Goal: Task Accomplishment & Management: Manage account settings

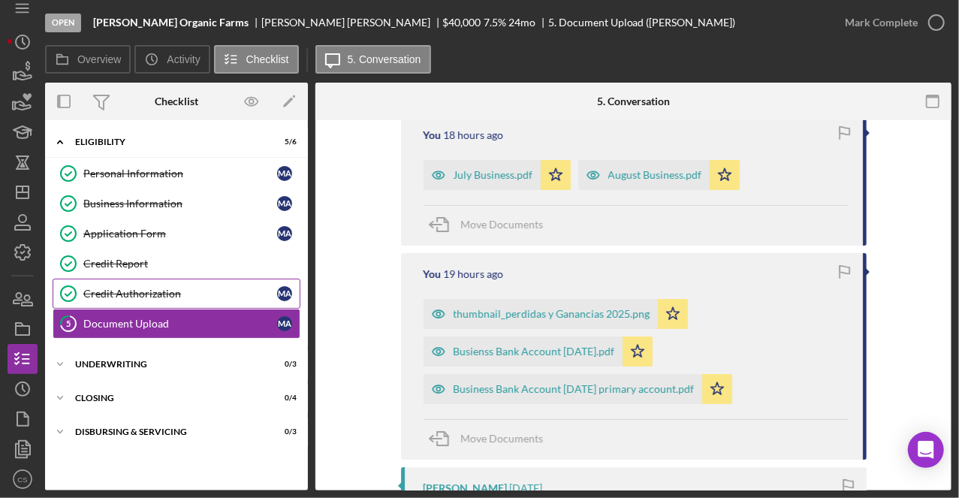
scroll to position [14, 0]
click at [740, 428] on div "Move Documents" at bounding box center [635, 439] width 424 height 41
click at [937, 247] on div "Visible to Client Internal v Color teal Color pink Remove color Add row above A…" at bounding box center [633, 468] width 636 height 1297
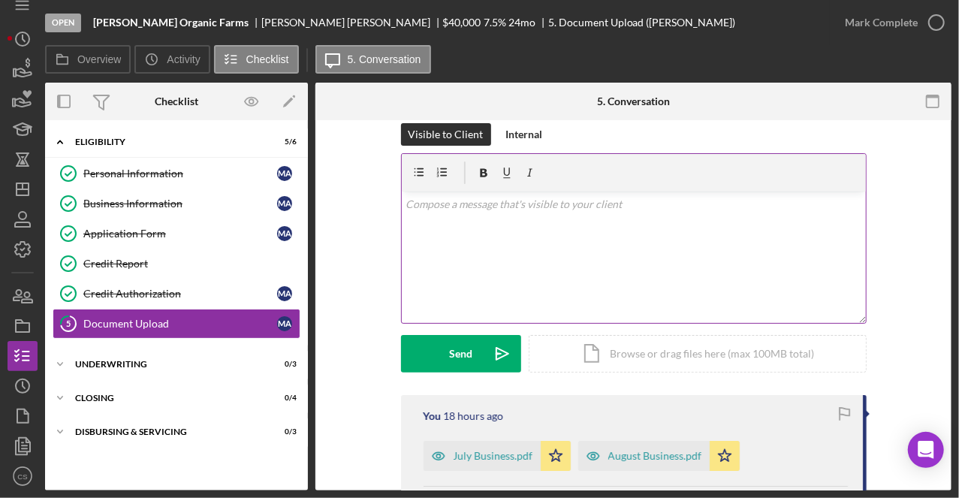
scroll to position [0, 0]
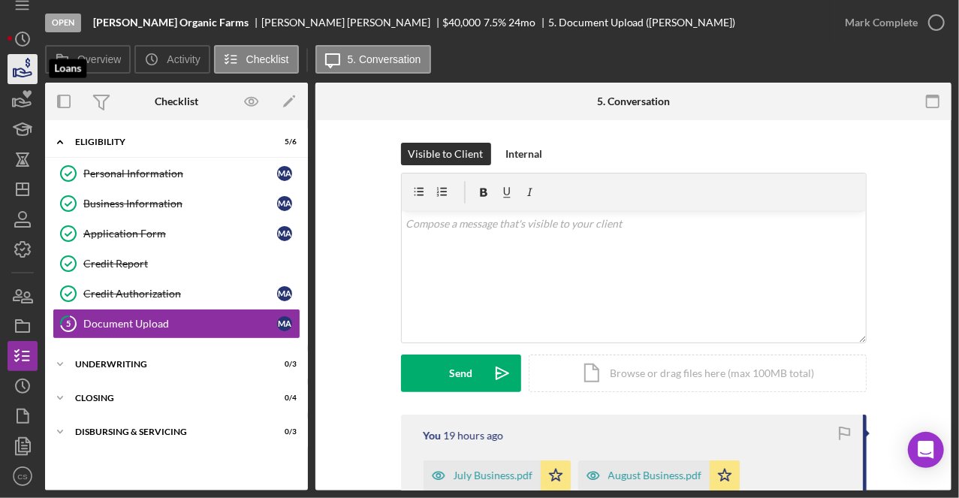
click at [32, 65] on icon "button" at bounding box center [23, 69] width 38 height 38
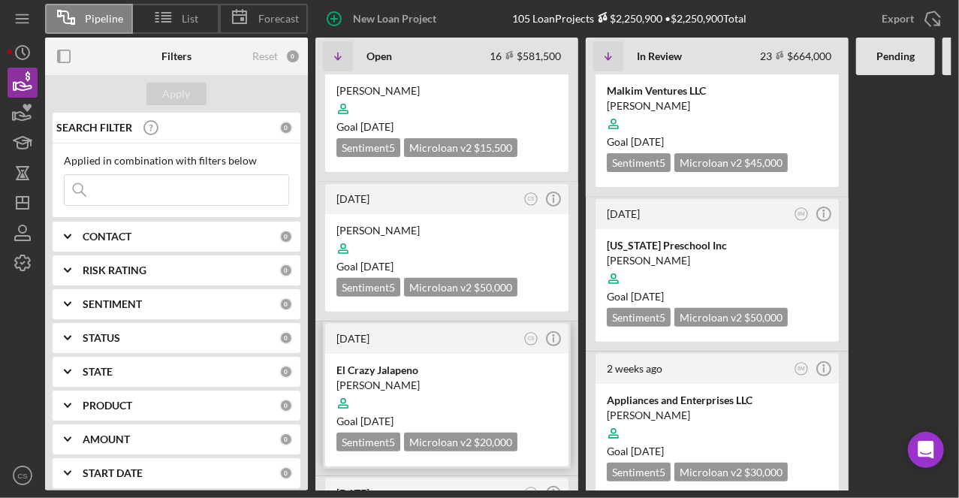
scroll to position [150, 0]
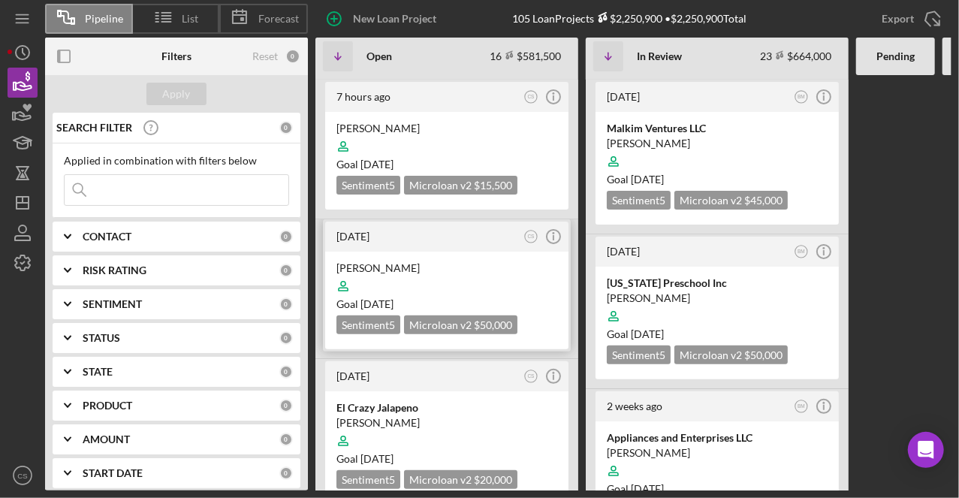
click at [399, 266] on div "Charly Chau" at bounding box center [446, 267] width 221 height 15
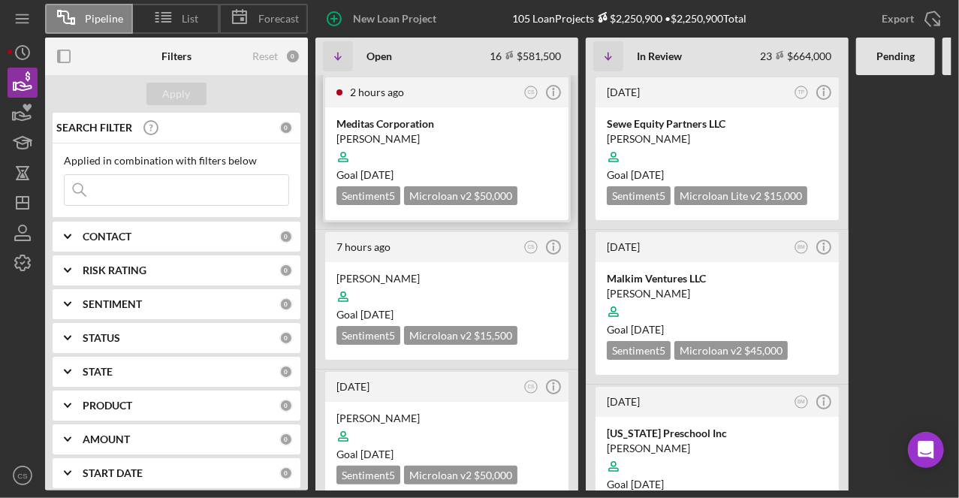
click at [410, 128] on div "Meditas Corporation" at bounding box center [446, 123] width 221 height 15
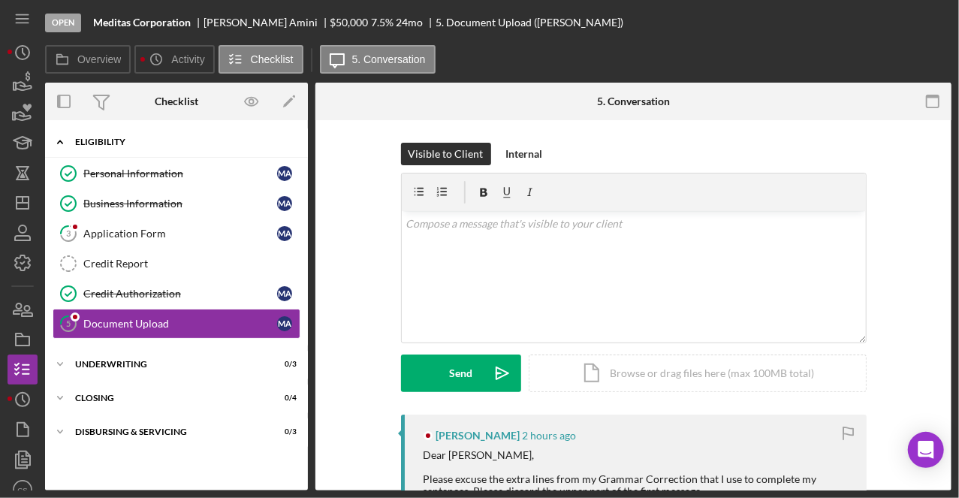
click at [152, 155] on div "Icon/Expander Eligibility 3 / 6" at bounding box center [176, 142] width 263 height 31
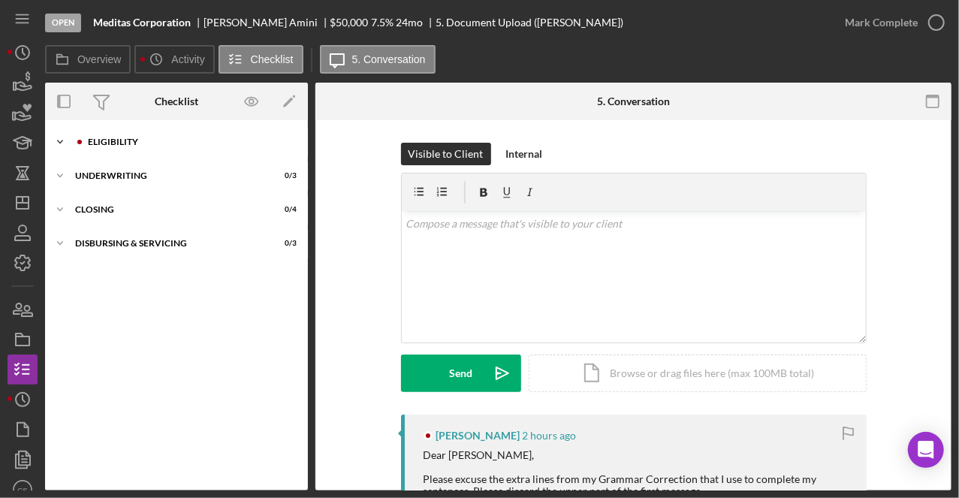
click at [63, 137] on icon "Icon/Expander" at bounding box center [60, 142] width 30 height 30
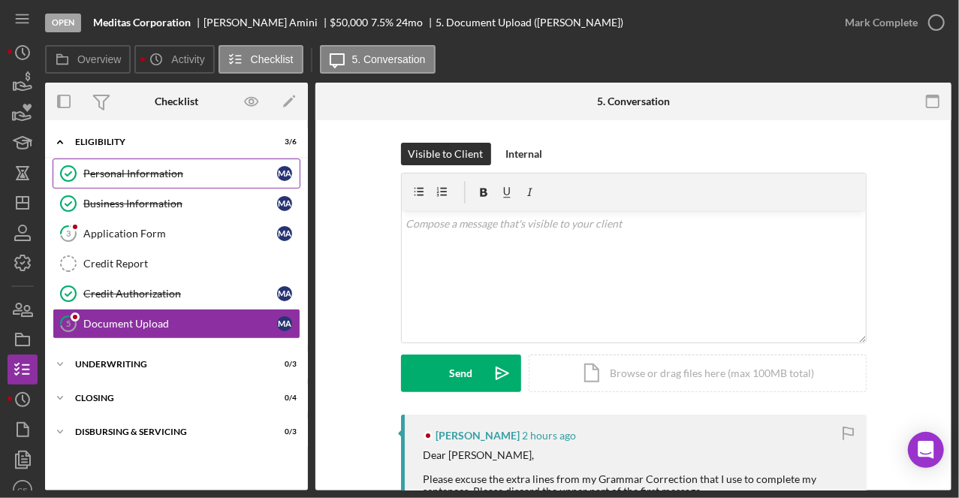
click at [135, 170] on div "Personal Information" at bounding box center [180, 173] width 194 height 12
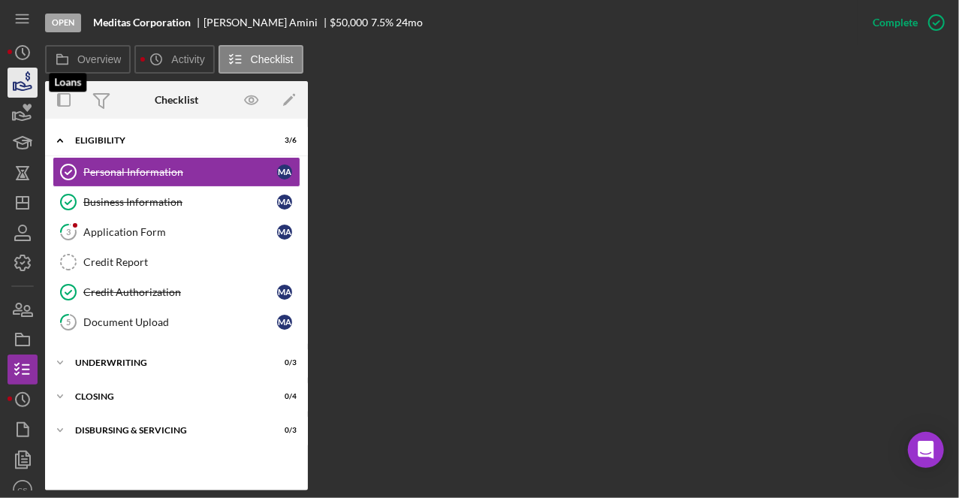
click at [30, 75] on icon "button" at bounding box center [23, 83] width 38 height 38
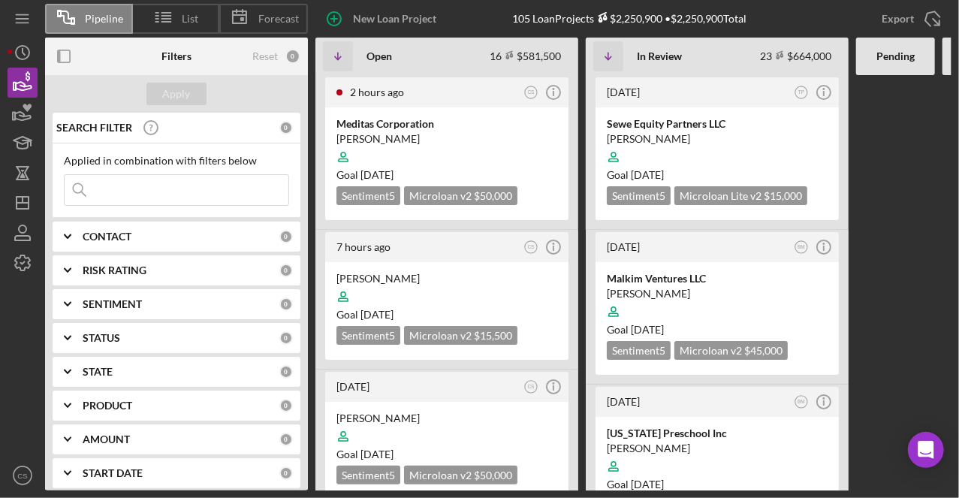
click at [168, 182] on input at bounding box center [177, 190] width 224 height 30
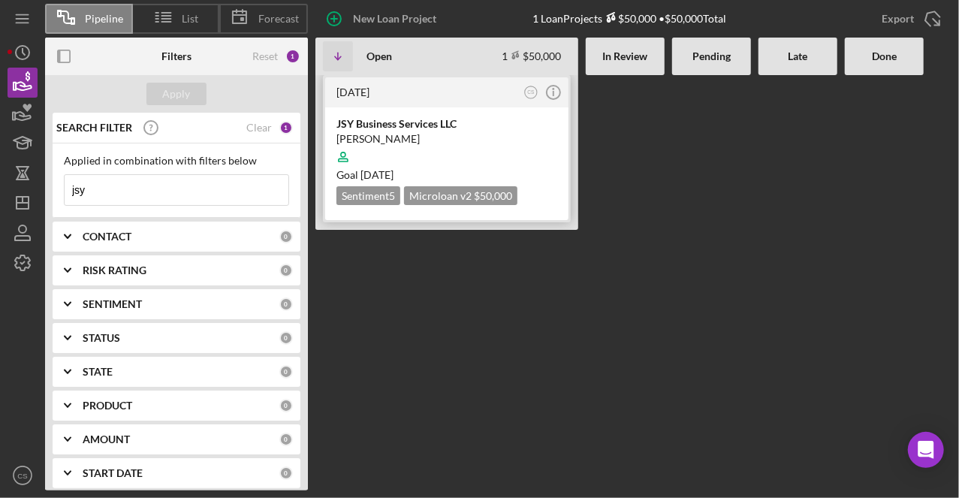
type input "jsy"
click at [406, 122] on div "JSY Business Services LLC" at bounding box center [446, 123] width 221 height 15
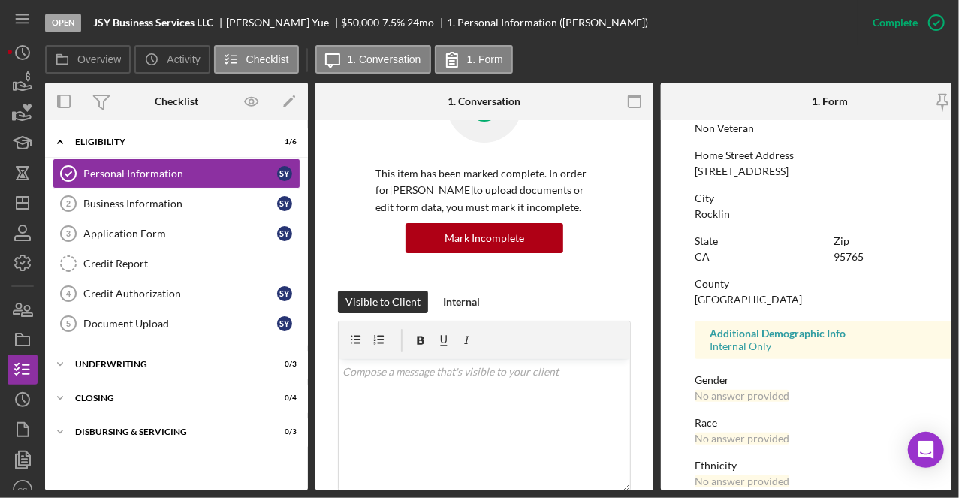
scroll to position [335, 0]
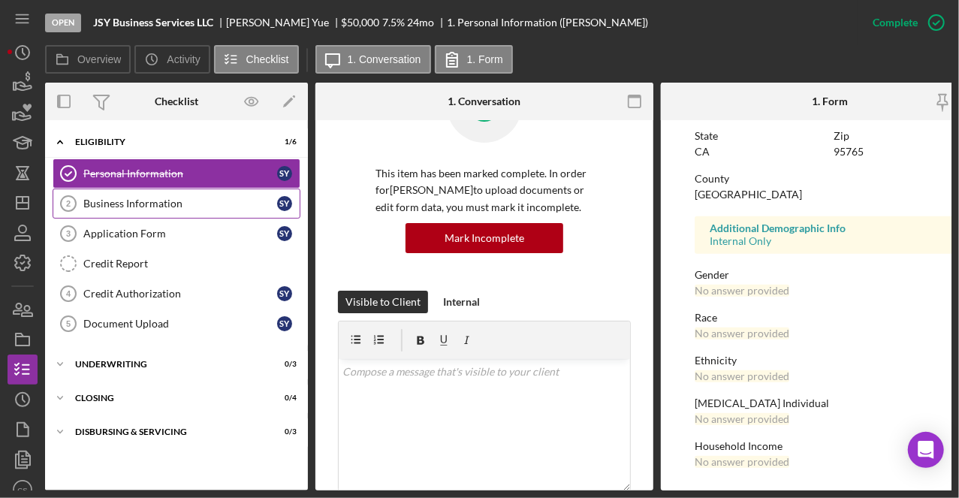
click at [137, 209] on link "Business Information 2 Business Information S Y" at bounding box center [177, 203] width 248 height 30
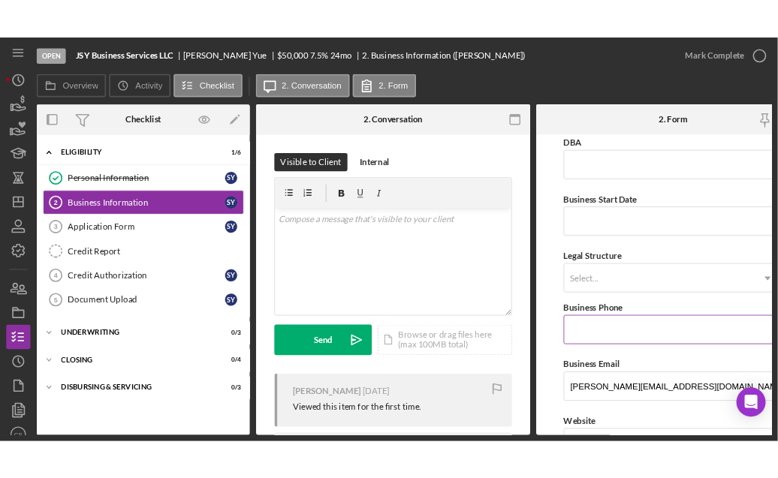
scroll to position [150, 0]
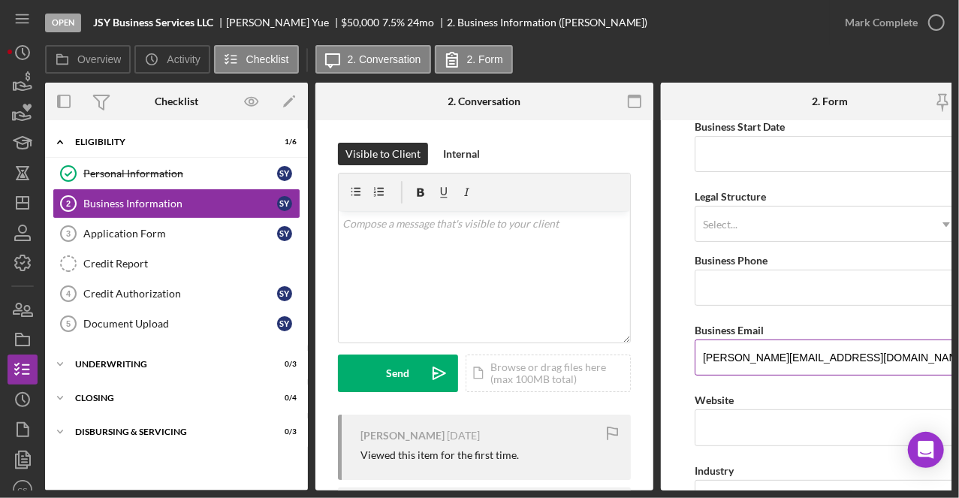
drag, startPoint x: 814, startPoint y: 357, endPoint x: 694, endPoint y: 357, distance: 119.4
click at [694, 357] on input "stacy@jsy-co.com" at bounding box center [829, 357] width 270 height 36
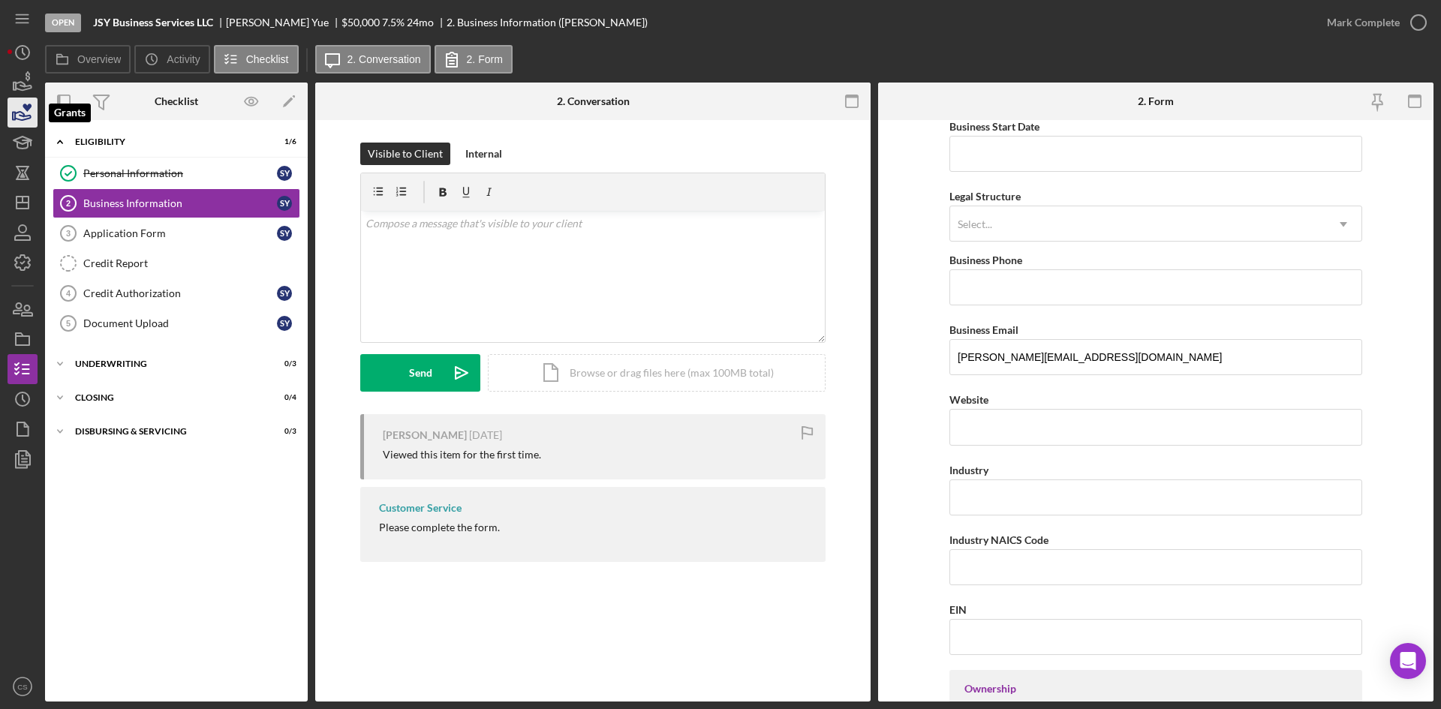
click at [27, 108] on icon "button" at bounding box center [27, 108] width 9 height 8
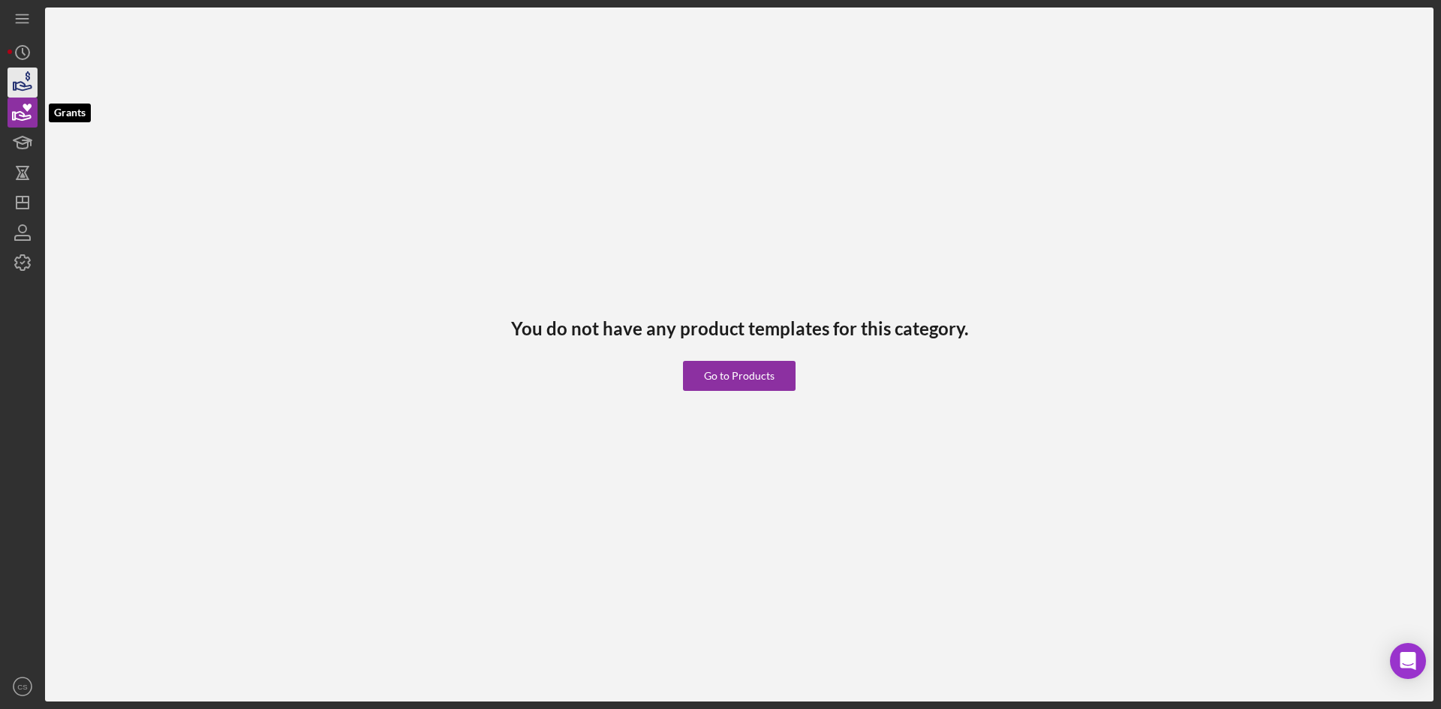
click at [18, 89] on icon "button" at bounding box center [24, 86] width 16 height 8
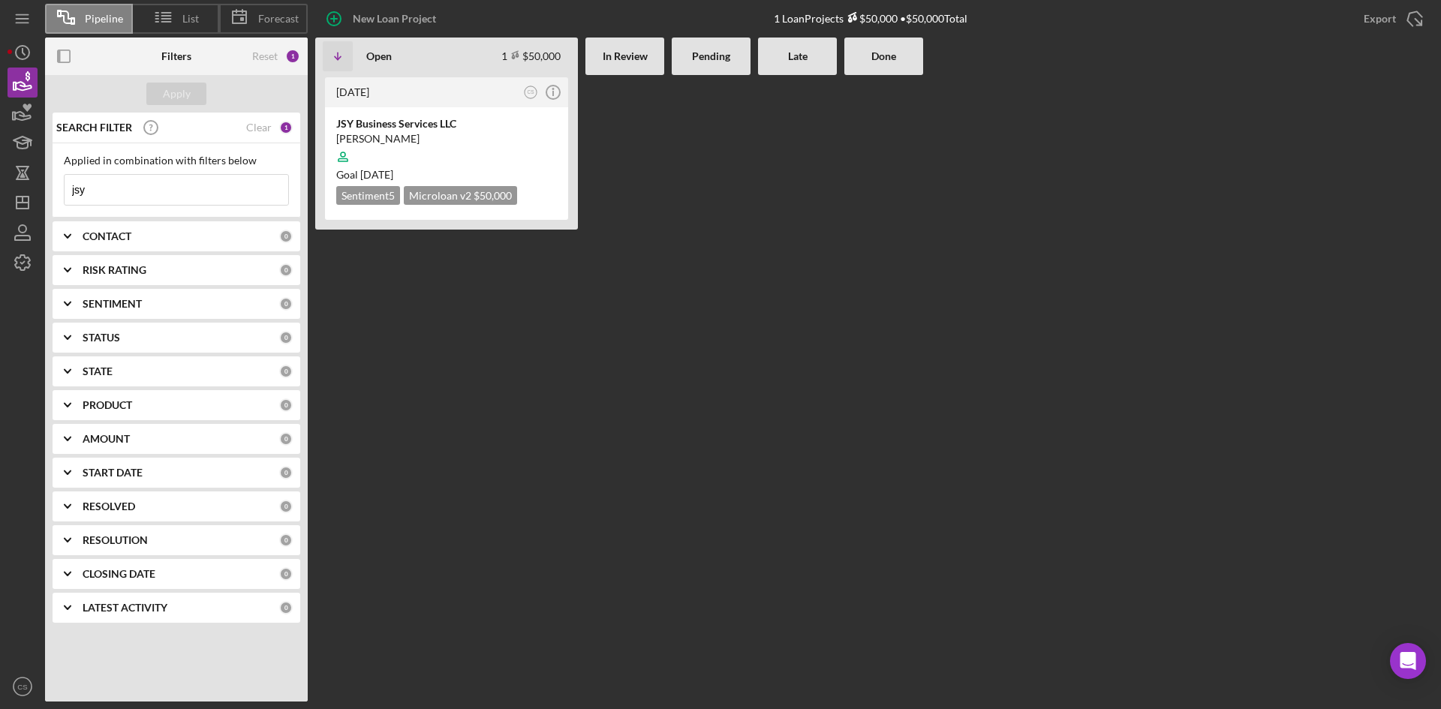
click at [119, 204] on input "jsy" at bounding box center [177, 190] width 224 height 30
click at [118, 203] on input "jsy" at bounding box center [177, 190] width 224 height 30
type input "saman"
click at [443, 146] on div at bounding box center [446, 157] width 221 height 29
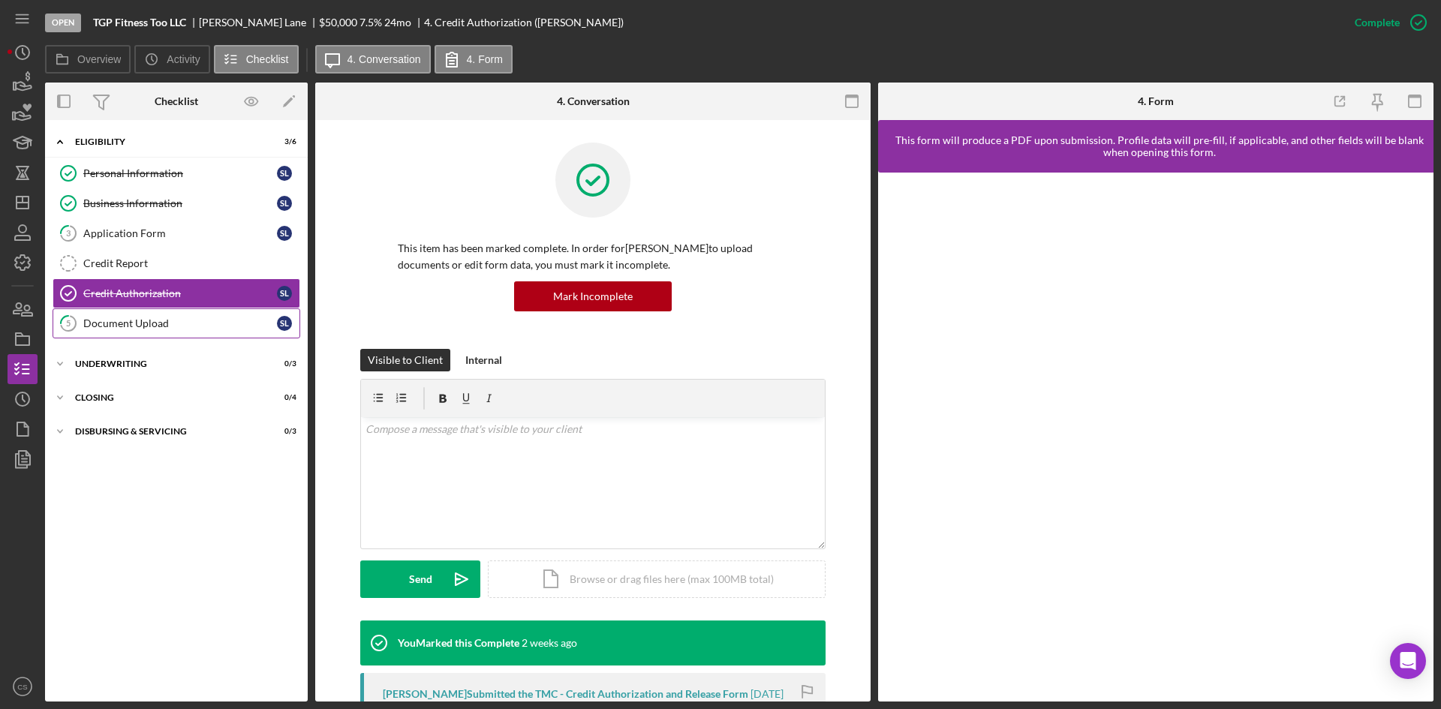
click at [126, 318] on div "Document Upload" at bounding box center [180, 324] width 194 height 12
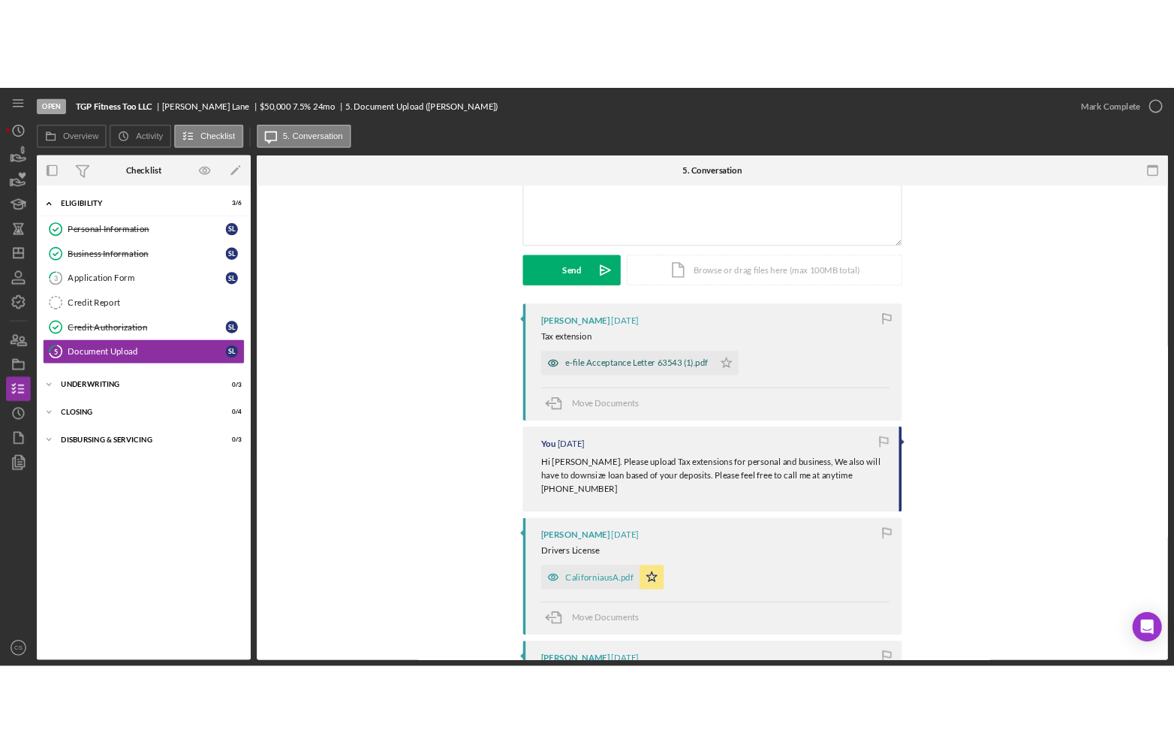
scroll to position [150, 0]
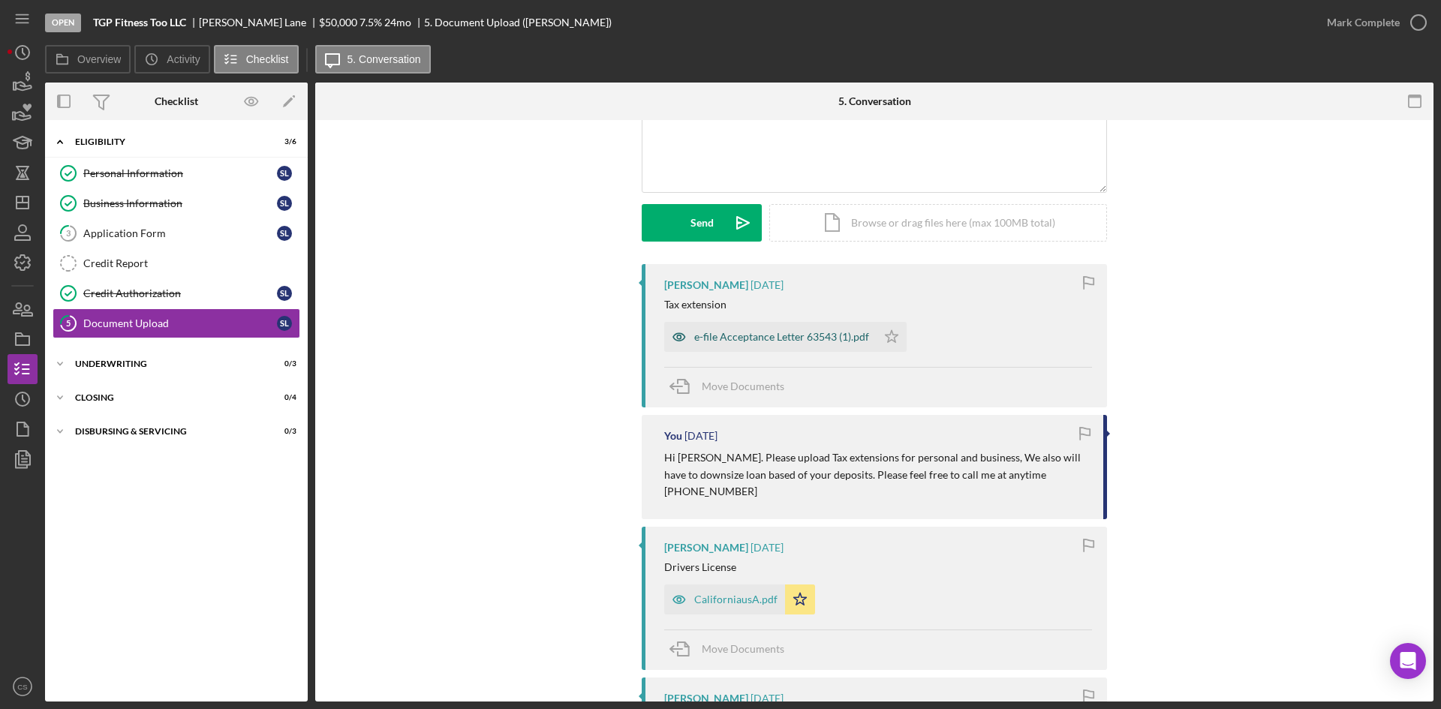
click at [759, 341] on div "e-file Acceptance Letter 63543 (1).pdf" at bounding box center [781, 337] width 175 height 12
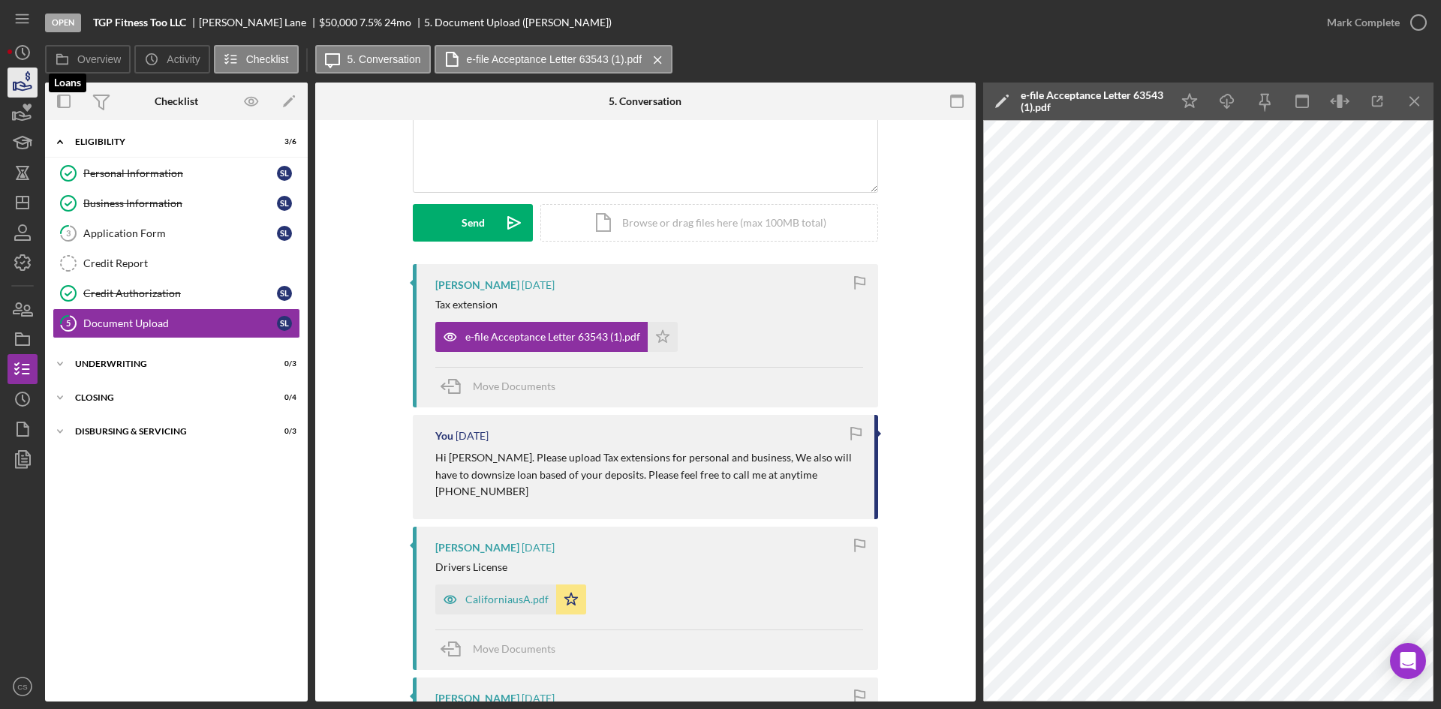
click at [31, 81] on icon "button" at bounding box center [23, 83] width 38 height 38
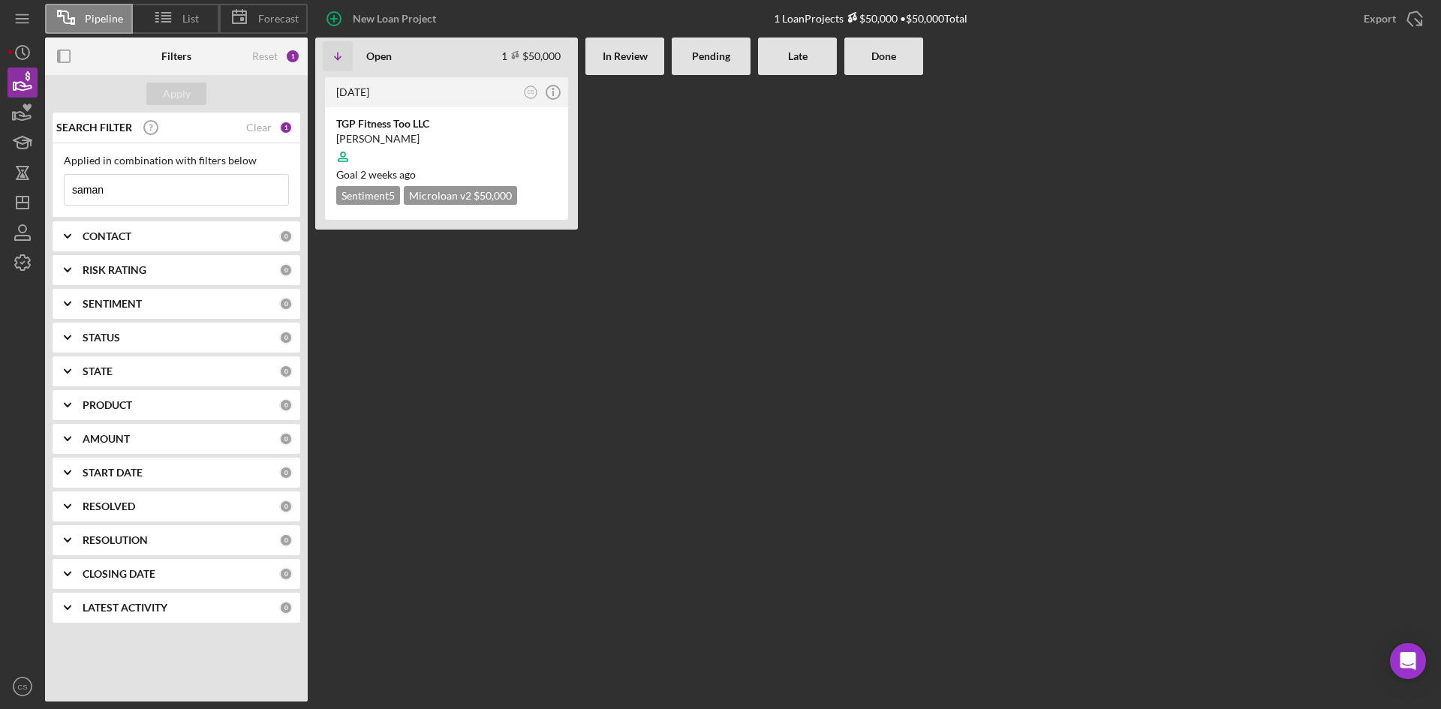
click at [195, 189] on input "saman" at bounding box center [177, 190] width 224 height 30
click at [194, 190] on input "saman" at bounding box center [177, 190] width 224 height 30
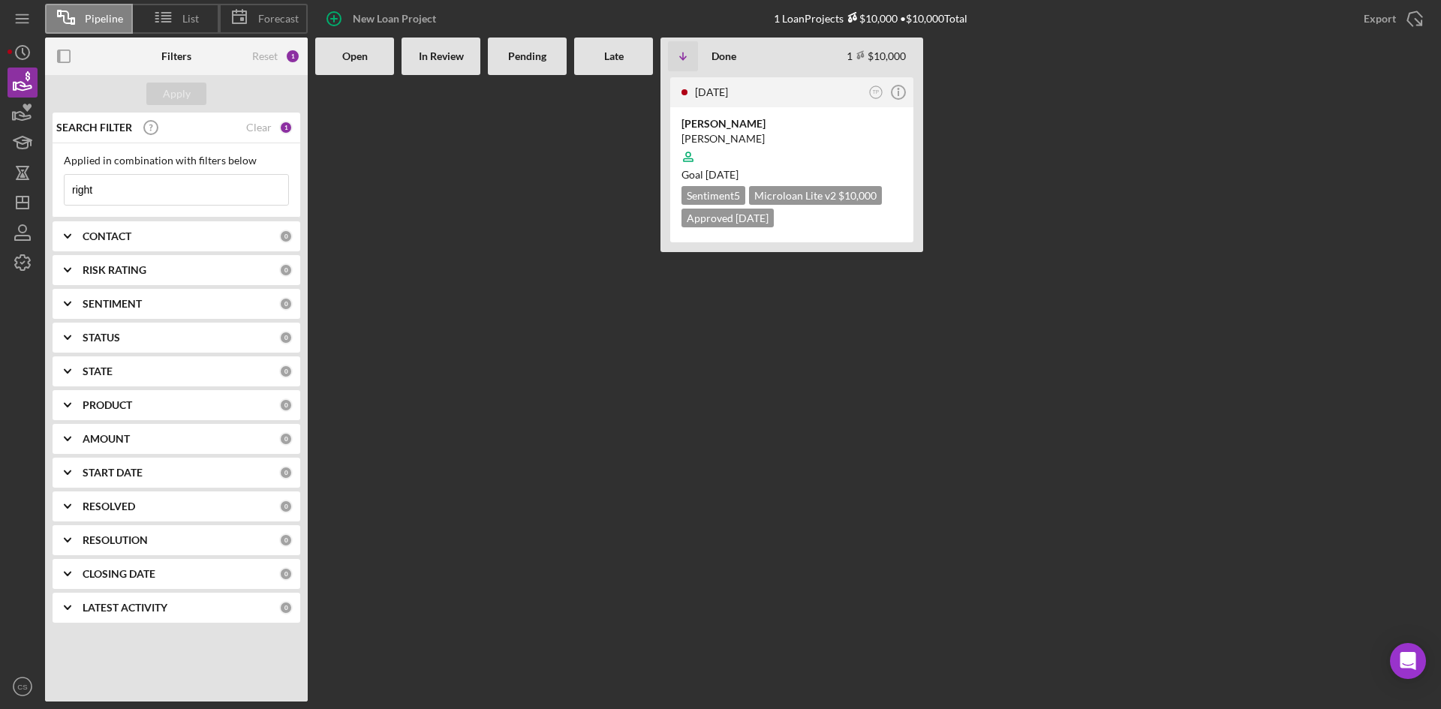
click at [116, 188] on input "right" at bounding box center [177, 190] width 224 height 30
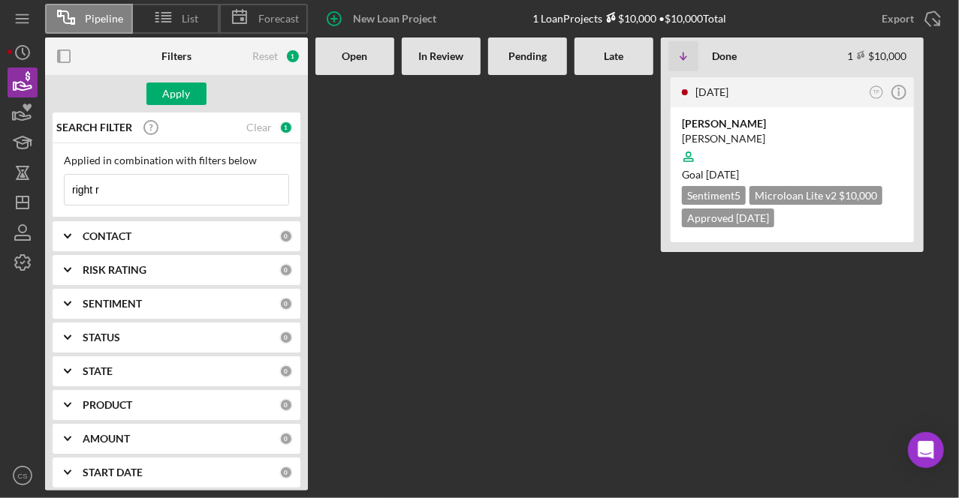
type input "right r"
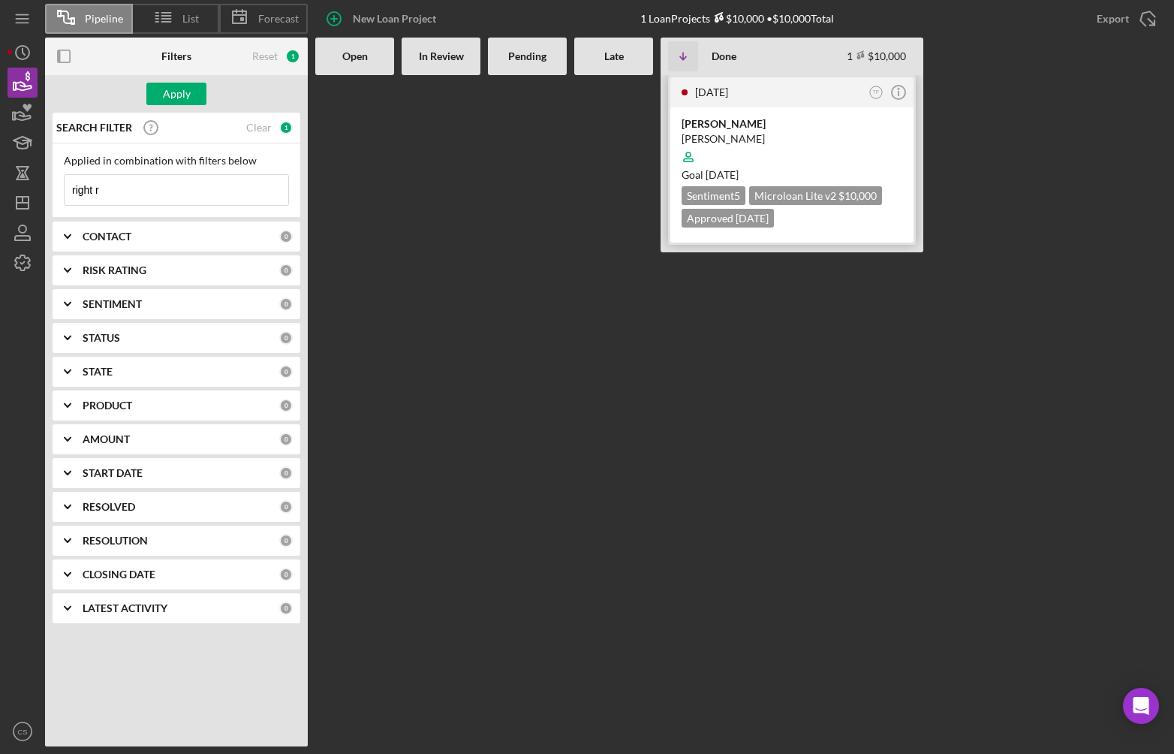
click at [800, 147] on div at bounding box center [792, 157] width 221 height 29
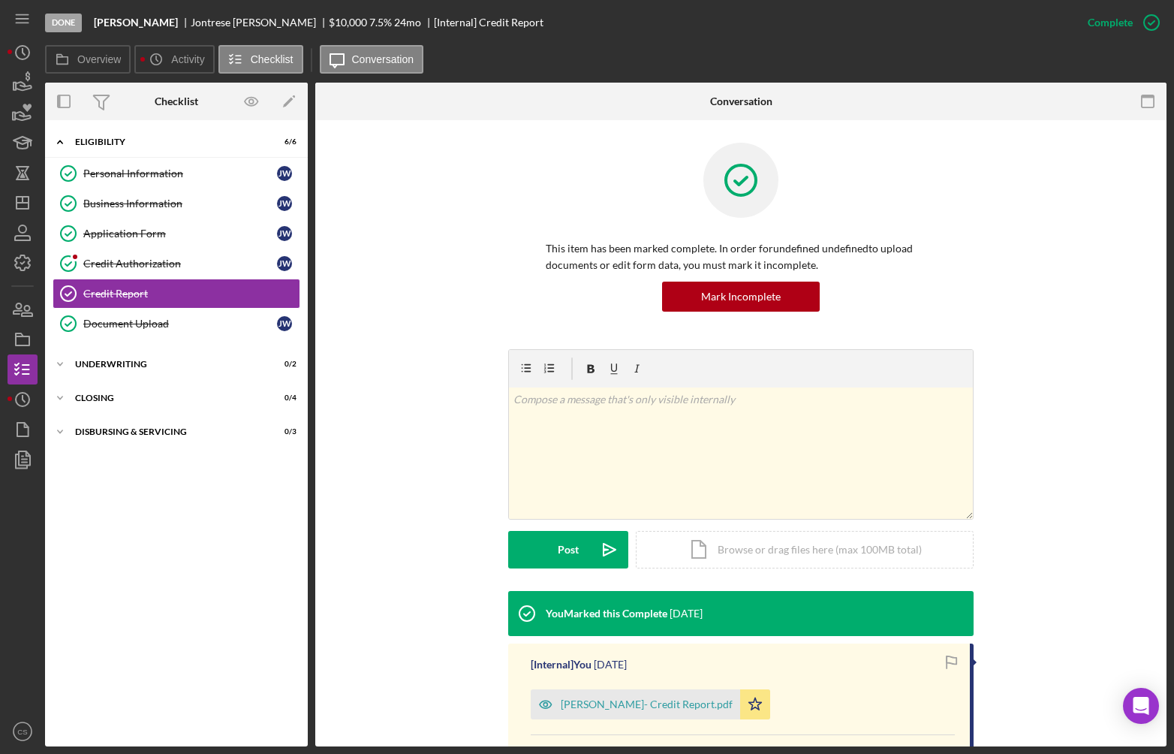
click at [843, 103] on div "Conversation" at bounding box center [741, 102] width 284 height 38
click at [175, 260] on div "Credit Authorization" at bounding box center [180, 263] width 194 height 12
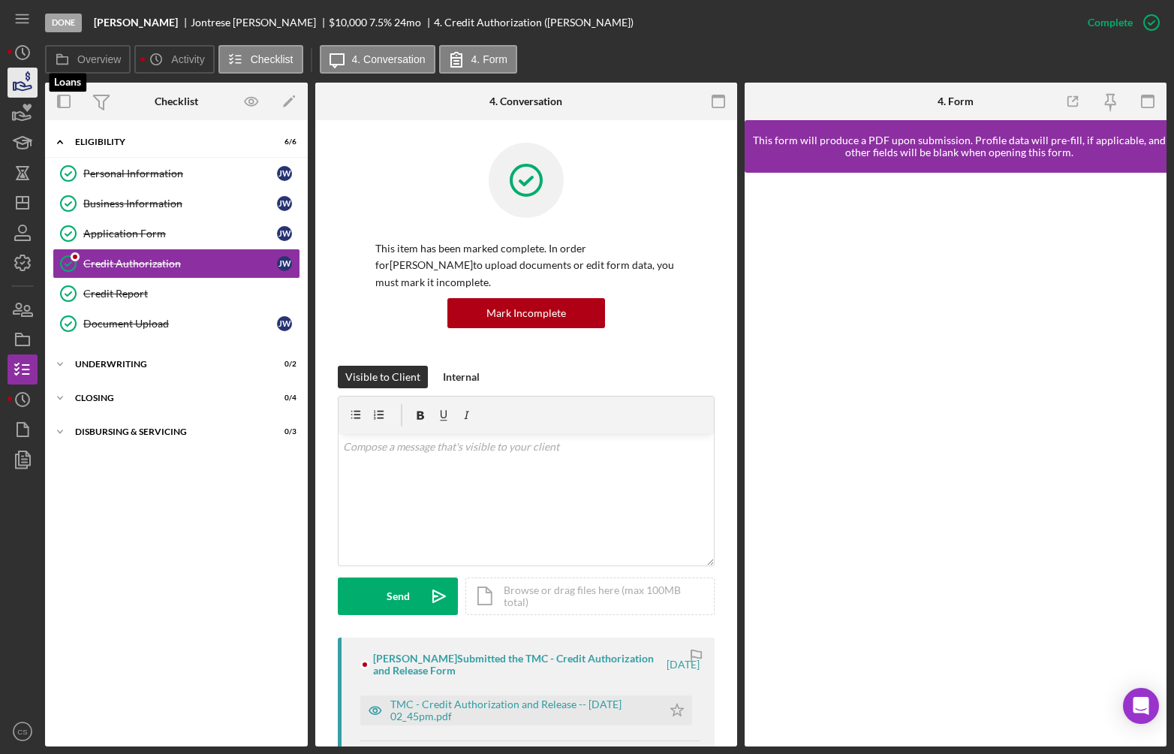
click at [26, 77] on icon "button" at bounding box center [28, 76] width 5 height 10
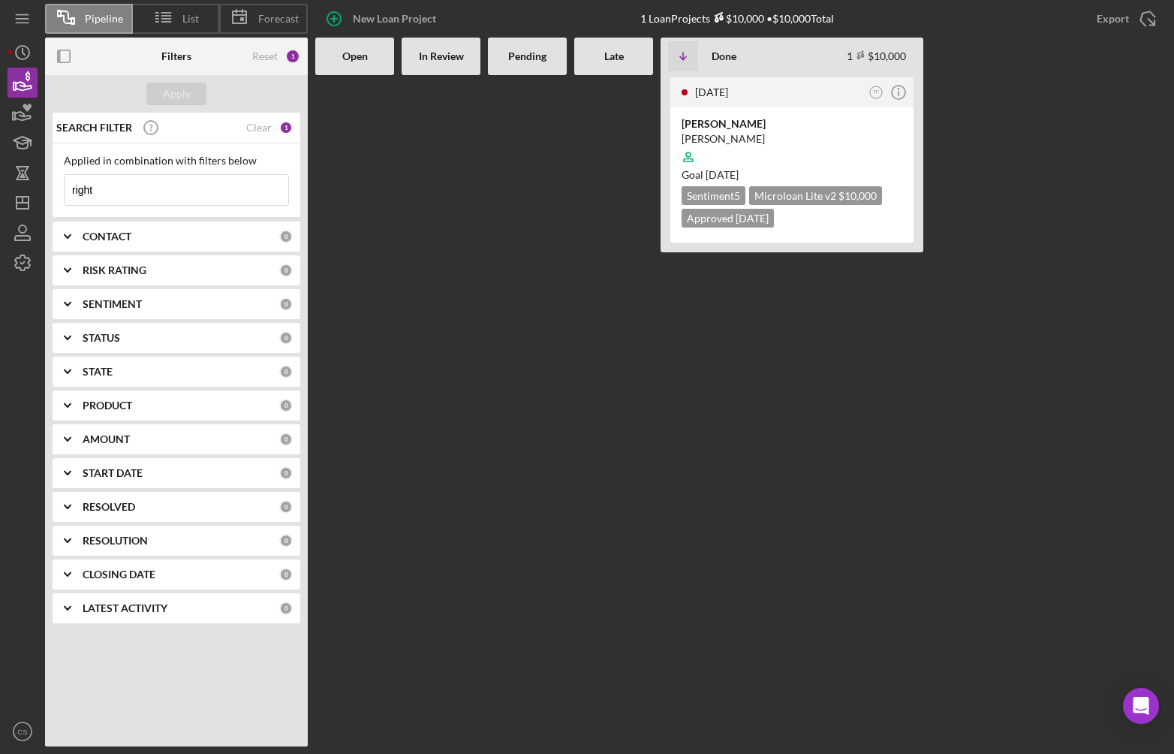
click at [154, 197] on input "right" at bounding box center [177, 190] width 224 height 30
type input "right"
click at [126, 184] on input "right" at bounding box center [177, 190] width 224 height 30
click at [125, 184] on input "right" at bounding box center [177, 190] width 224 height 30
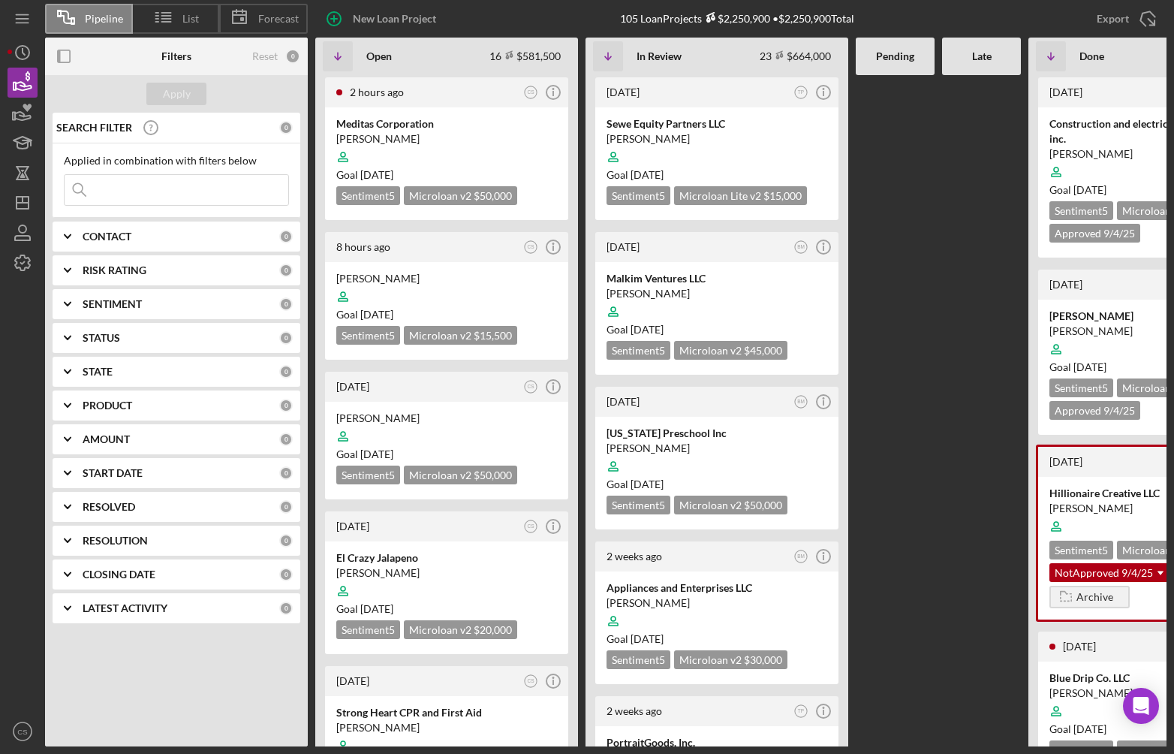
click at [80, 239] on icon "Icon/Expander" at bounding box center [68, 237] width 38 height 38
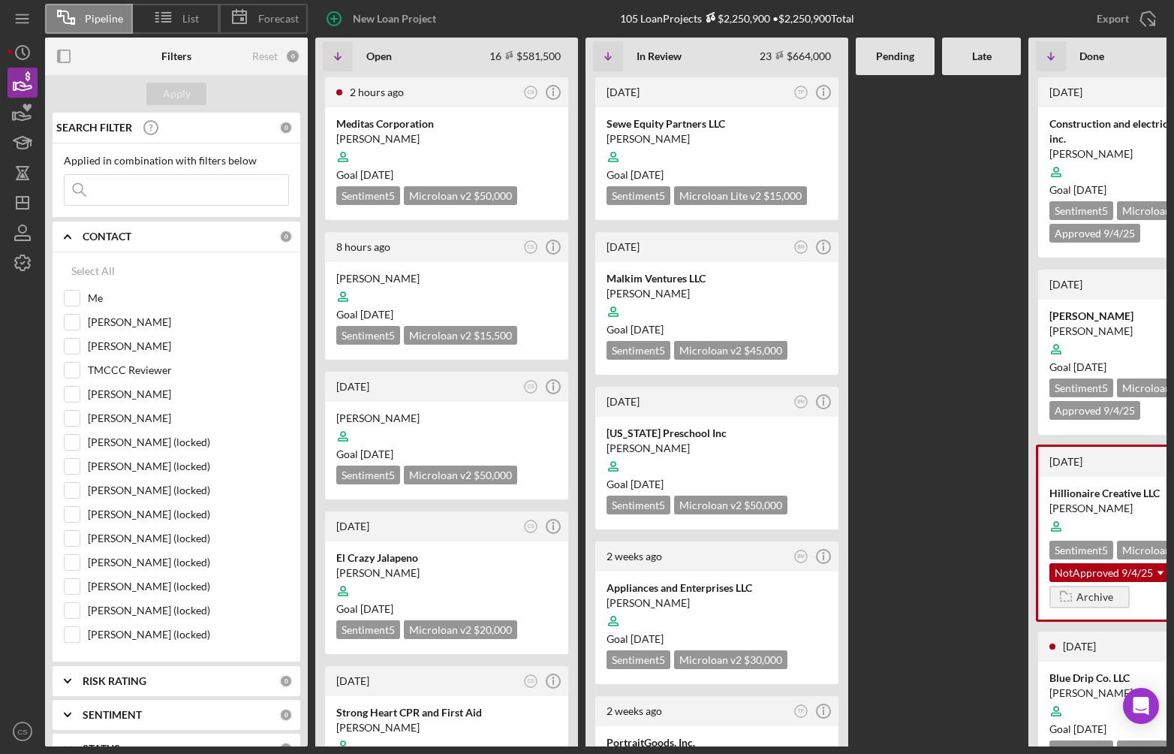
click at [74, 238] on icon "Icon/Expander" at bounding box center [68, 237] width 38 height 38
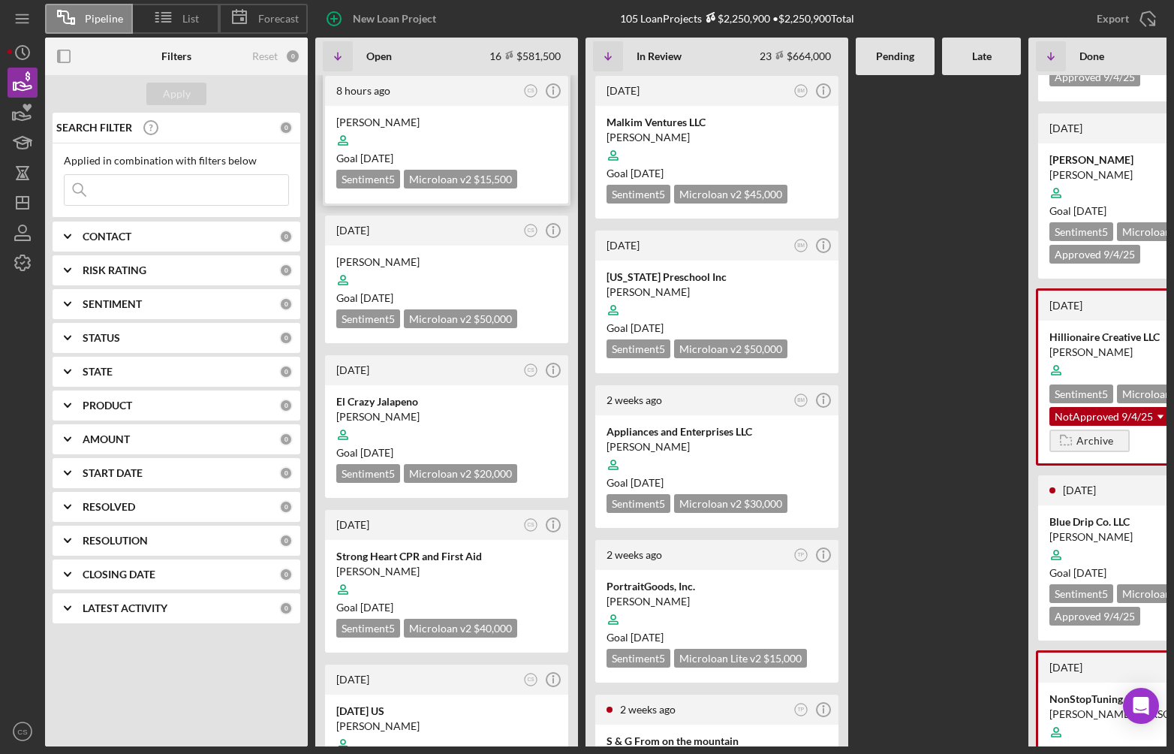
scroll to position [75, 0]
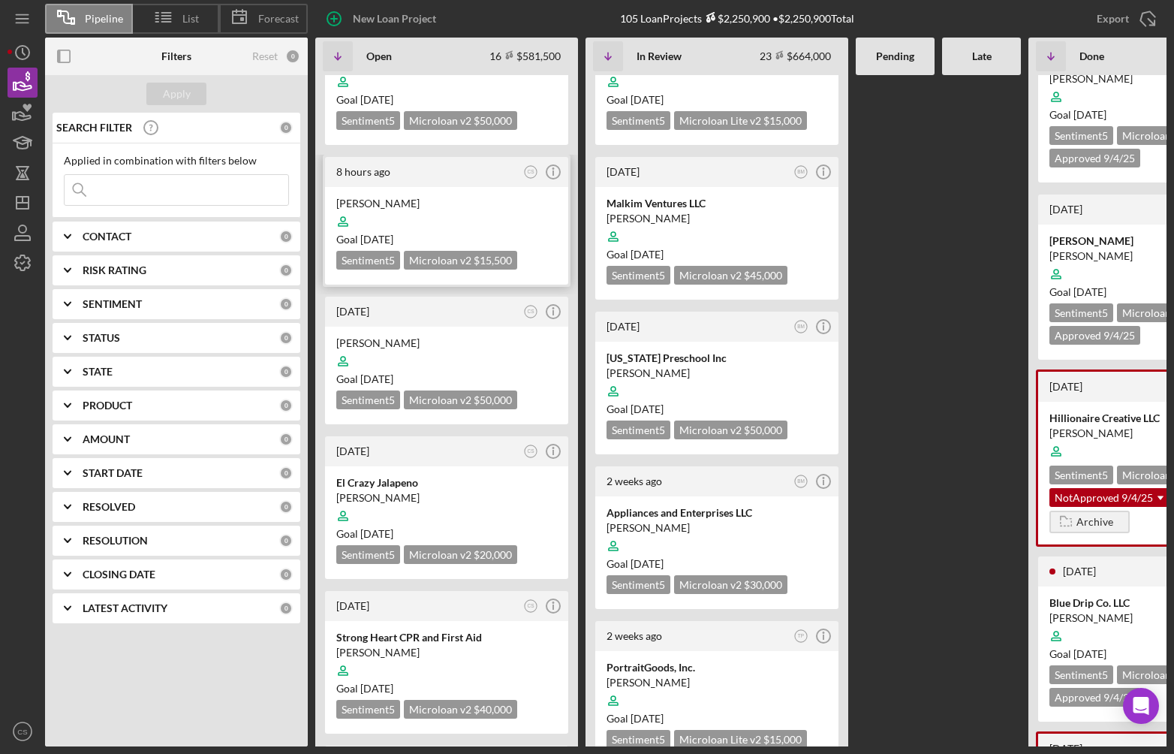
click at [417, 197] on div "Michael Lingis" at bounding box center [446, 203] width 221 height 15
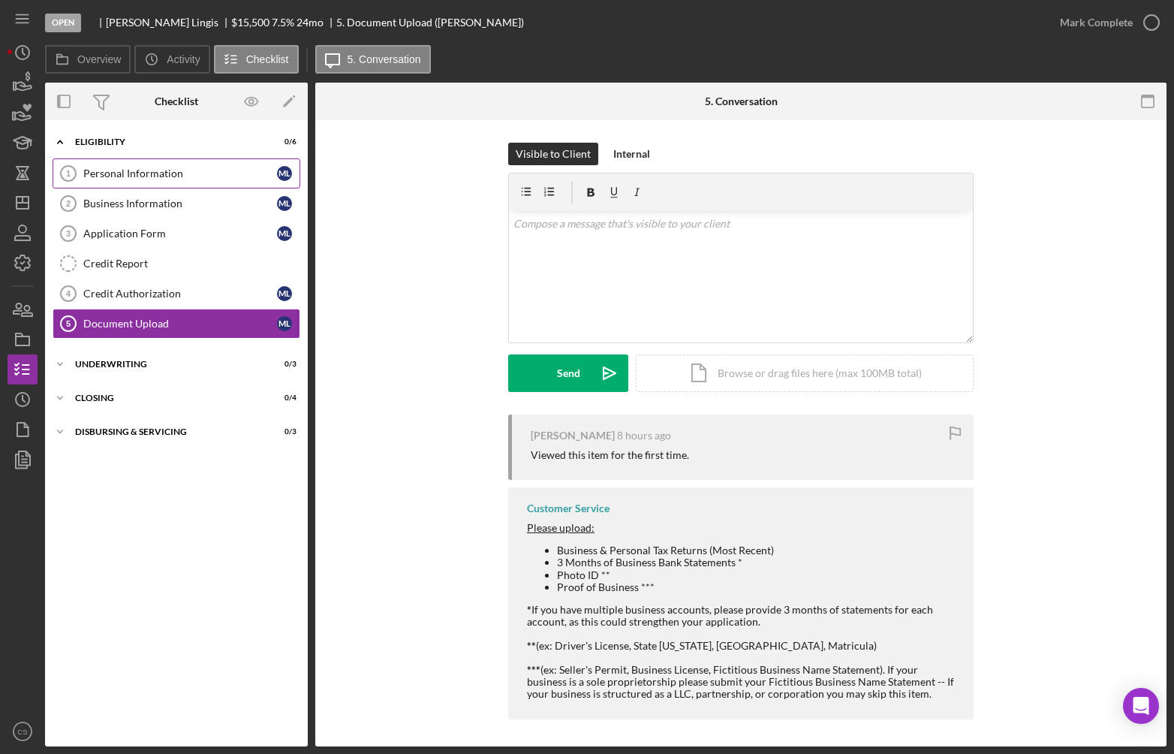
click at [164, 167] on div "Personal Information" at bounding box center [180, 173] width 194 height 12
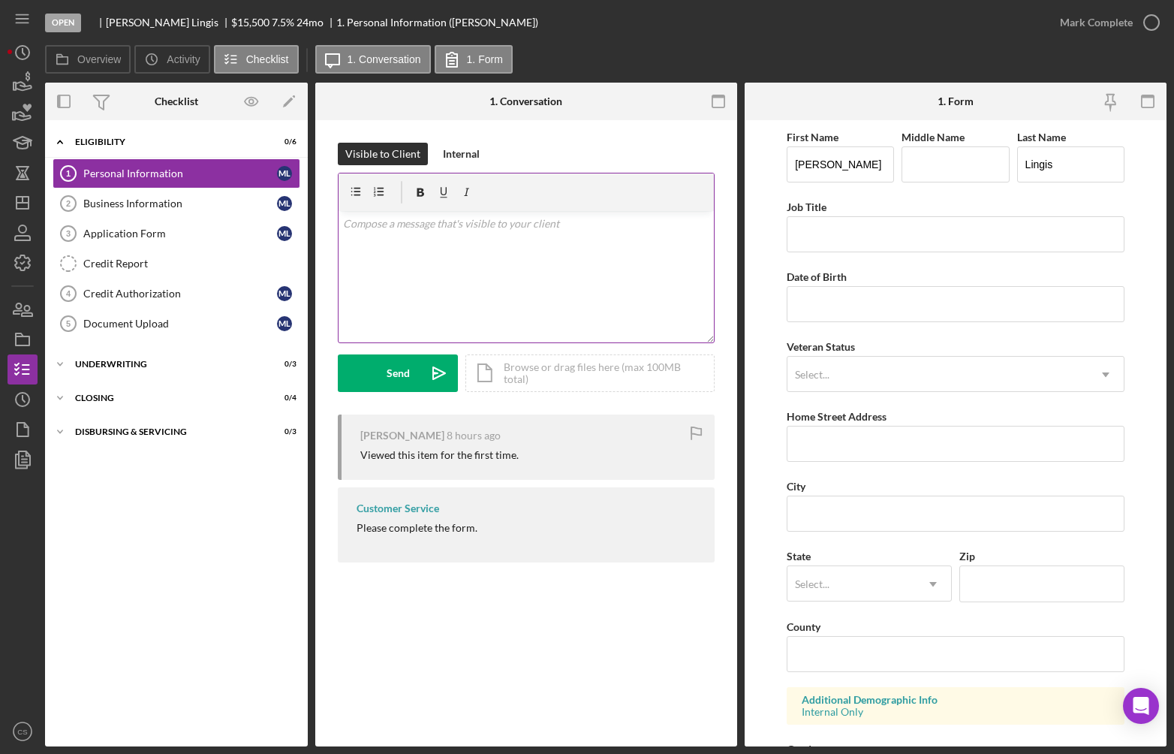
click at [487, 274] on div "v Color teal Color pink Remove color Add row above Add row below Add column bef…" at bounding box center [526, 276] width 375 height 131
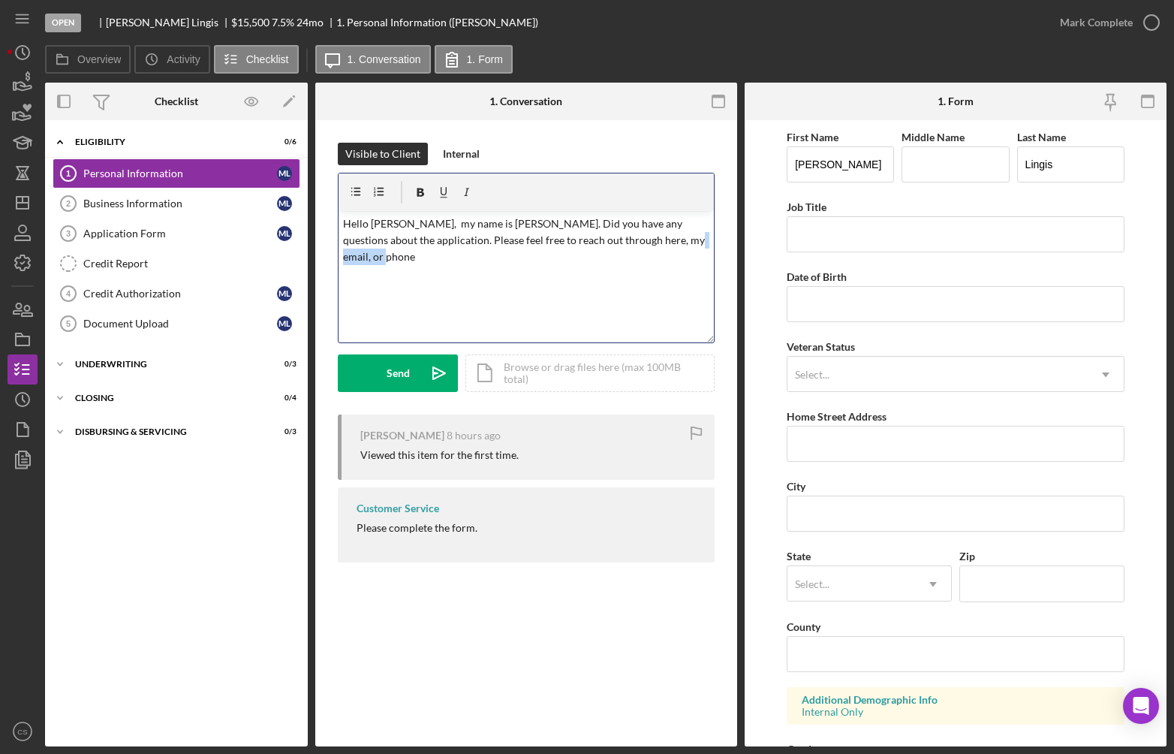
drag, startPoint x: 649, startPoint y: 244, endPoint x: 709, endPoint y: 246, distance: 60.1
click at [709, 246] on div "v Color teal Color pink Remove color Add row above Add row below Add column bef…" at bounding box center [526, 276] width 375 height 131
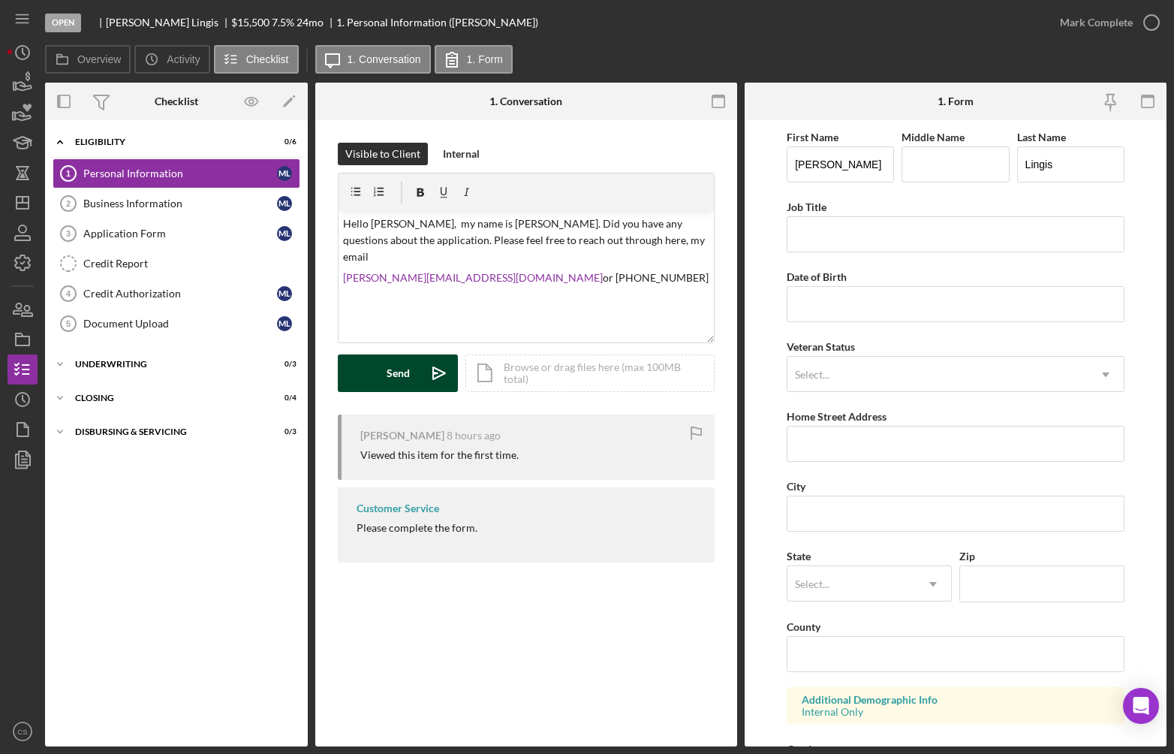
click at [418, 361] on button "Send Icon/icon-invite-send" at bounding box center [398, 373] width 120 height 38
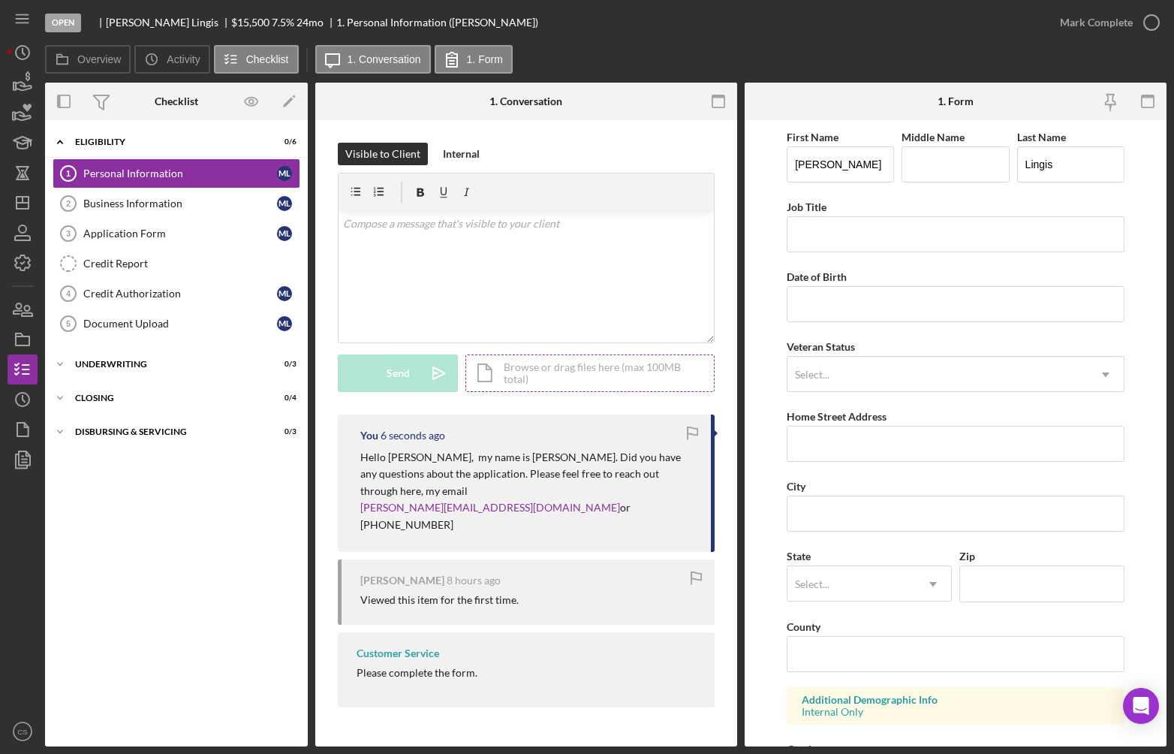
click at [545, 389] on div "Icon/Document Browse or drag files here (max 100MB total) Tap to choose files o…" at bounding box center [589, 373] width 249 height 38
click at [724, 336] on div "Visible to Client Internal v Color teal Color pink Remove color Add row above A…" at bounding box center [526, 428] width 422 height 617
click at [416, 436] on time "12 seconds ago" at bounding box center [416, 435] width 71 height 12
click at [9, 88] on icon "button" at bounding box center [23, 83] width 38 height 38
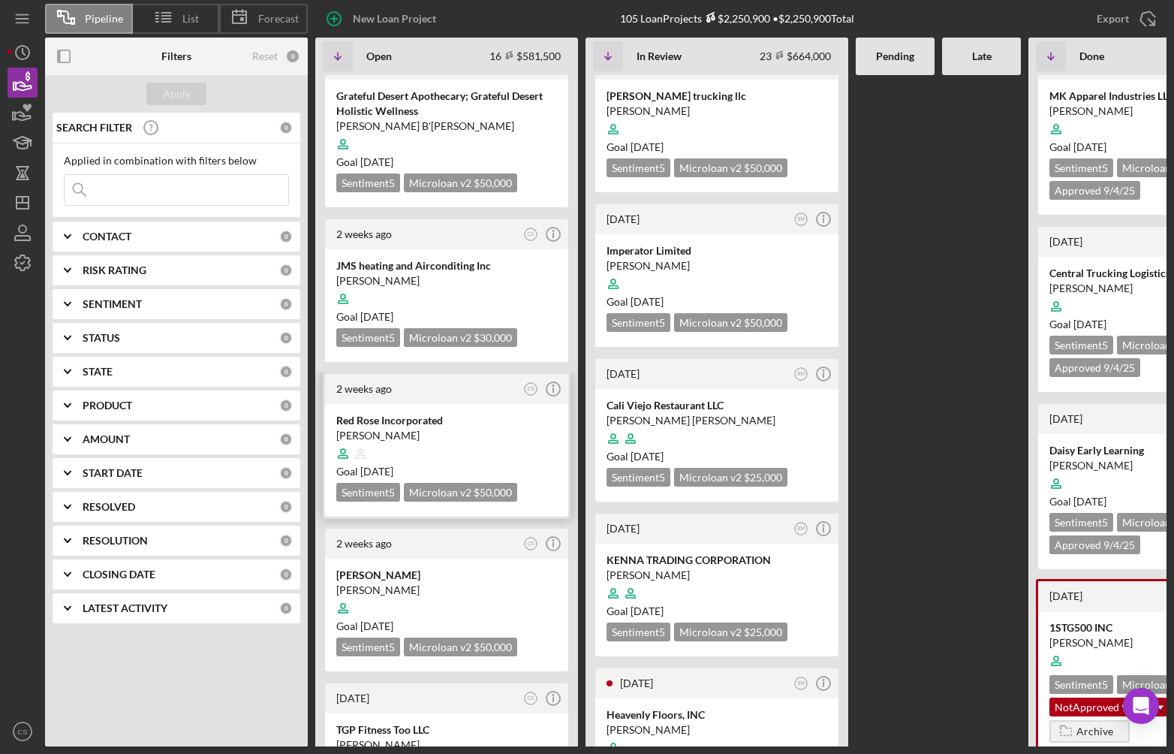
scroll to position [1276, 0]
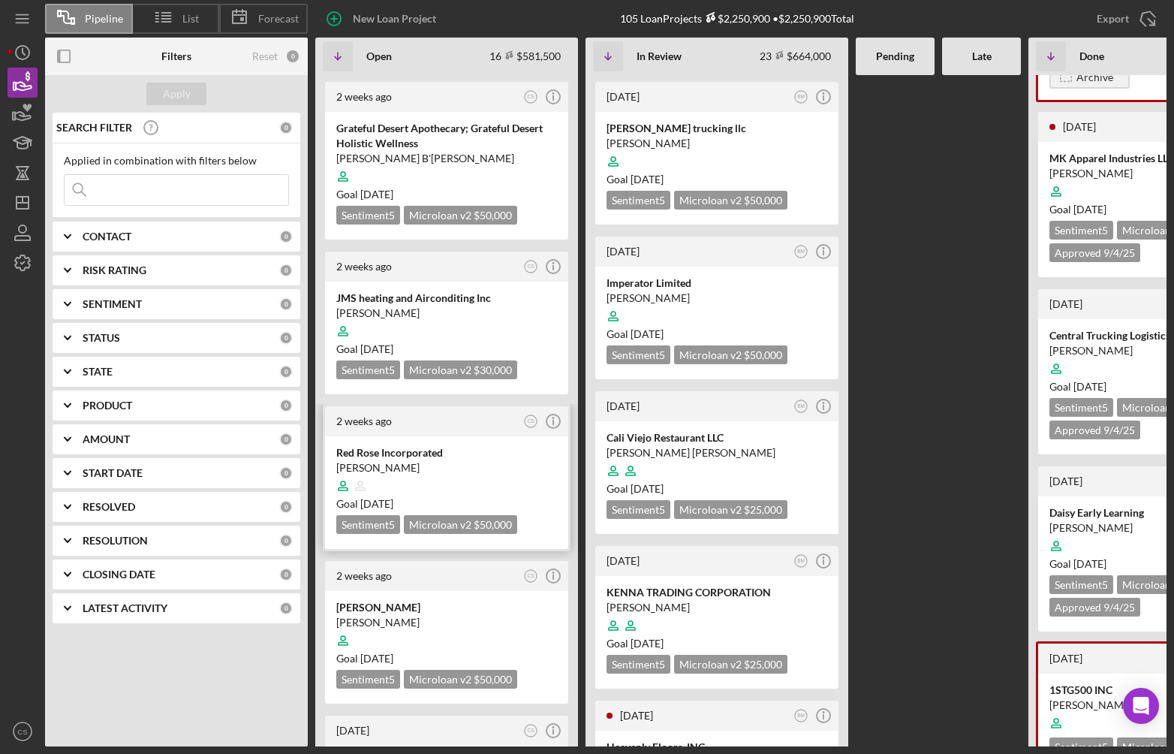
click at [468, 460] on div "Andrew Fernandez" at bounding box center [446, 467] width 221 height 15
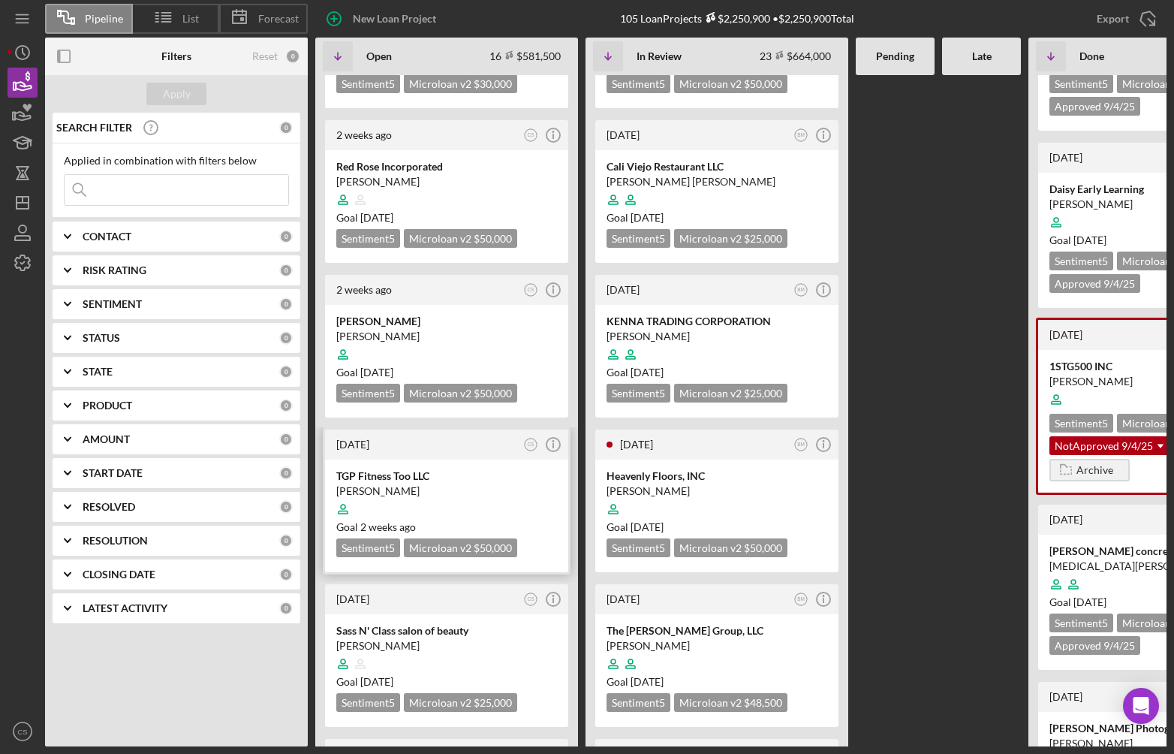
scroll to position [1727, 0]
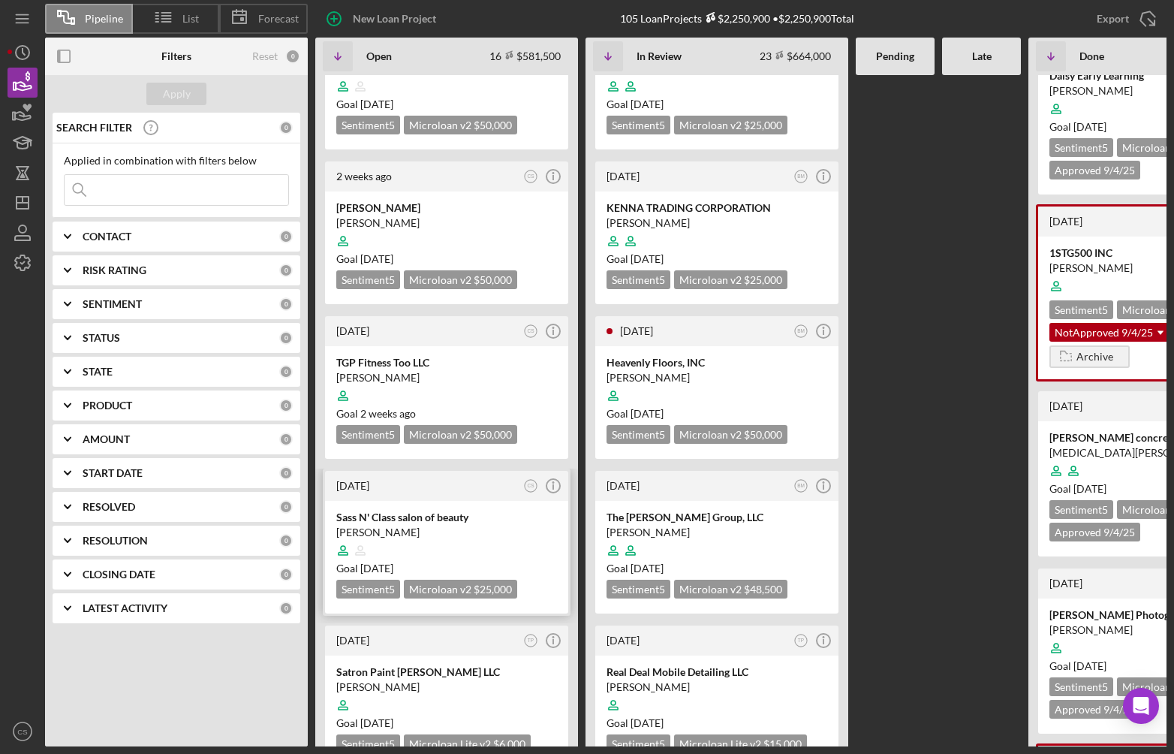
click at [425, 497] on div "Sass N' Class salon of beauty" at bounding box center [446, 517] width 221 height 15
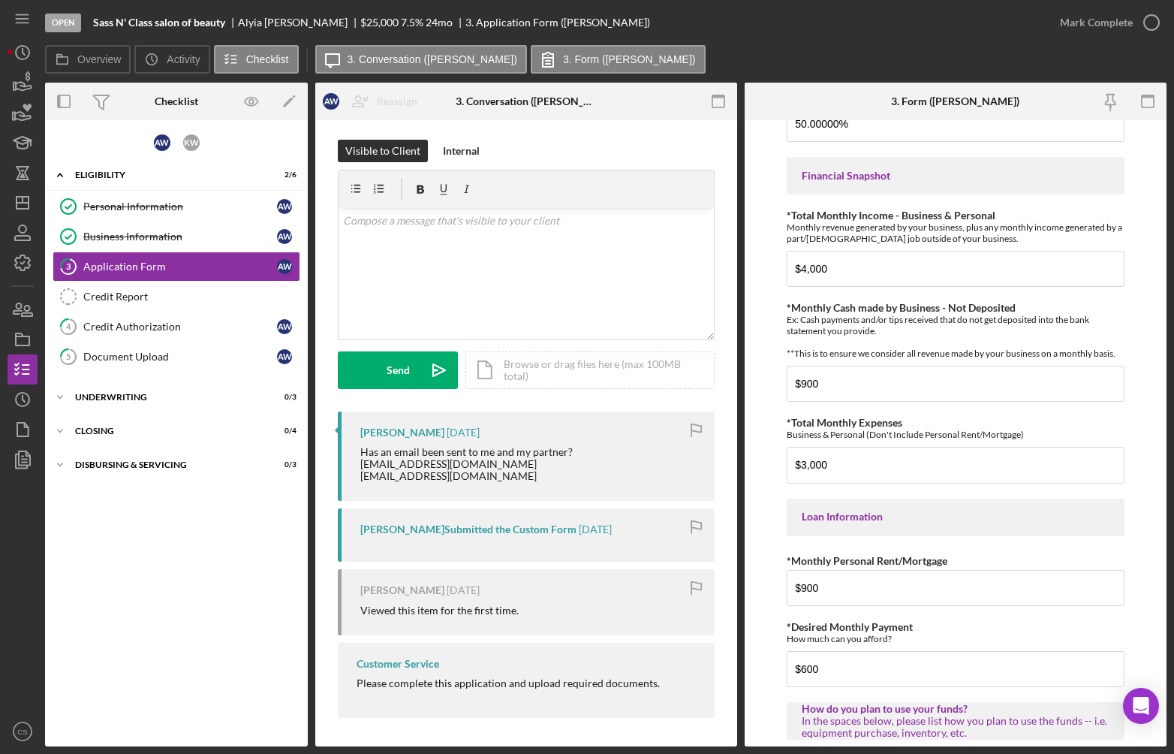
scroll to position [3, 0]
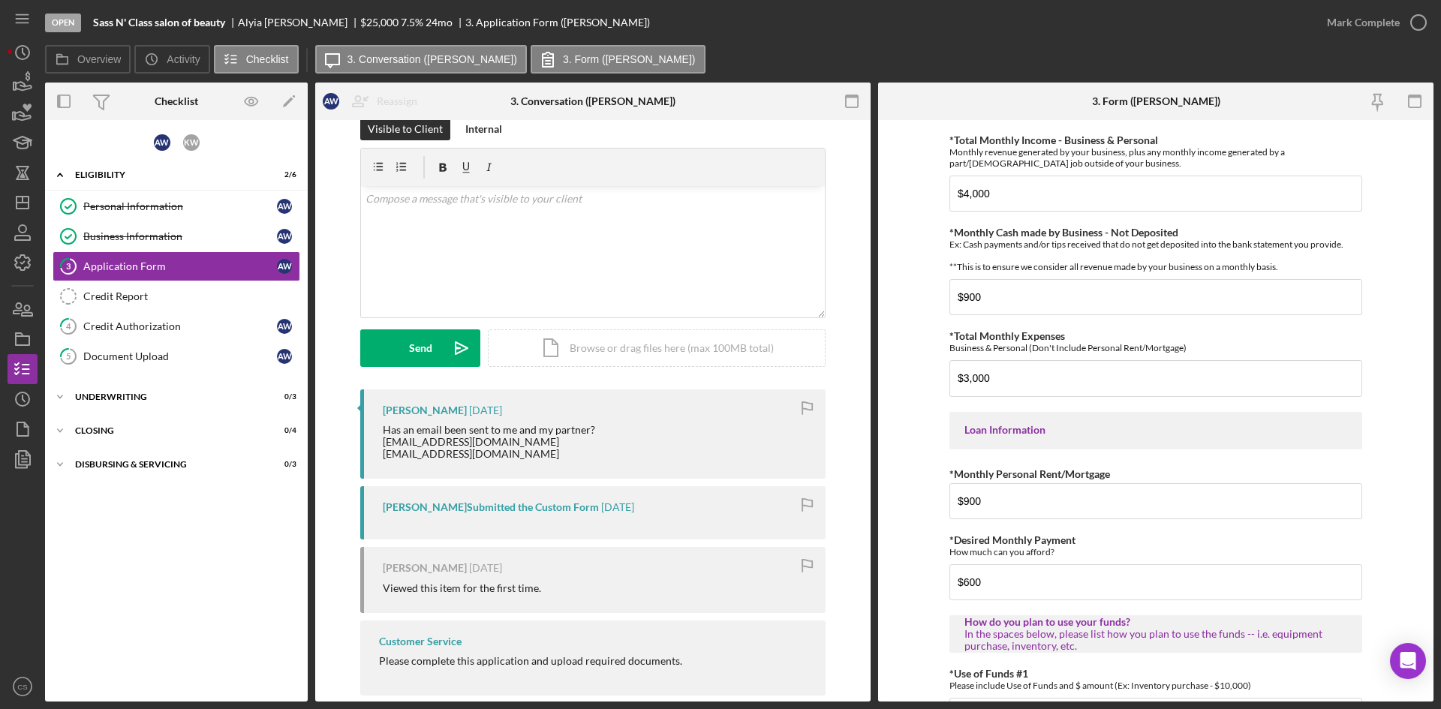
scroll to position [49, 0]
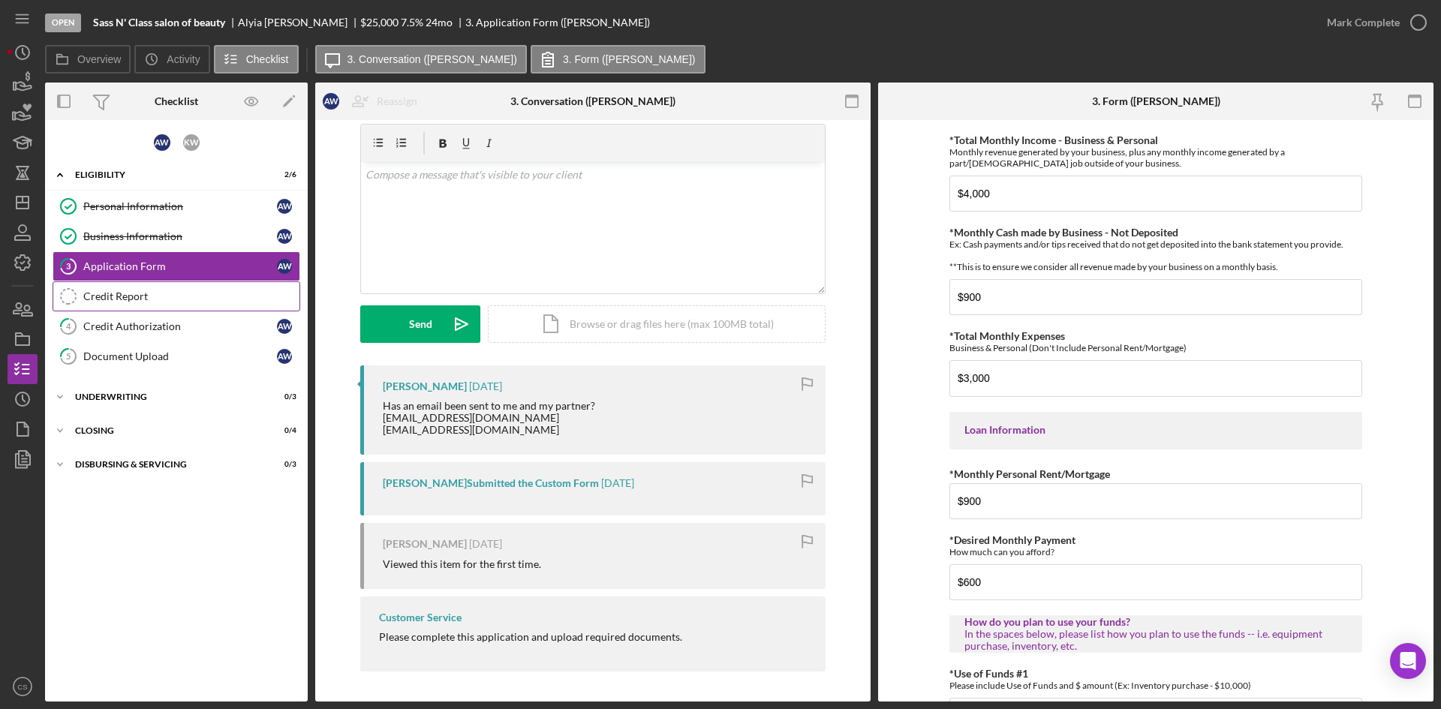
click at [209, 297] on div "Credit Report" at bounding box center [191, 297] width 216 height 12
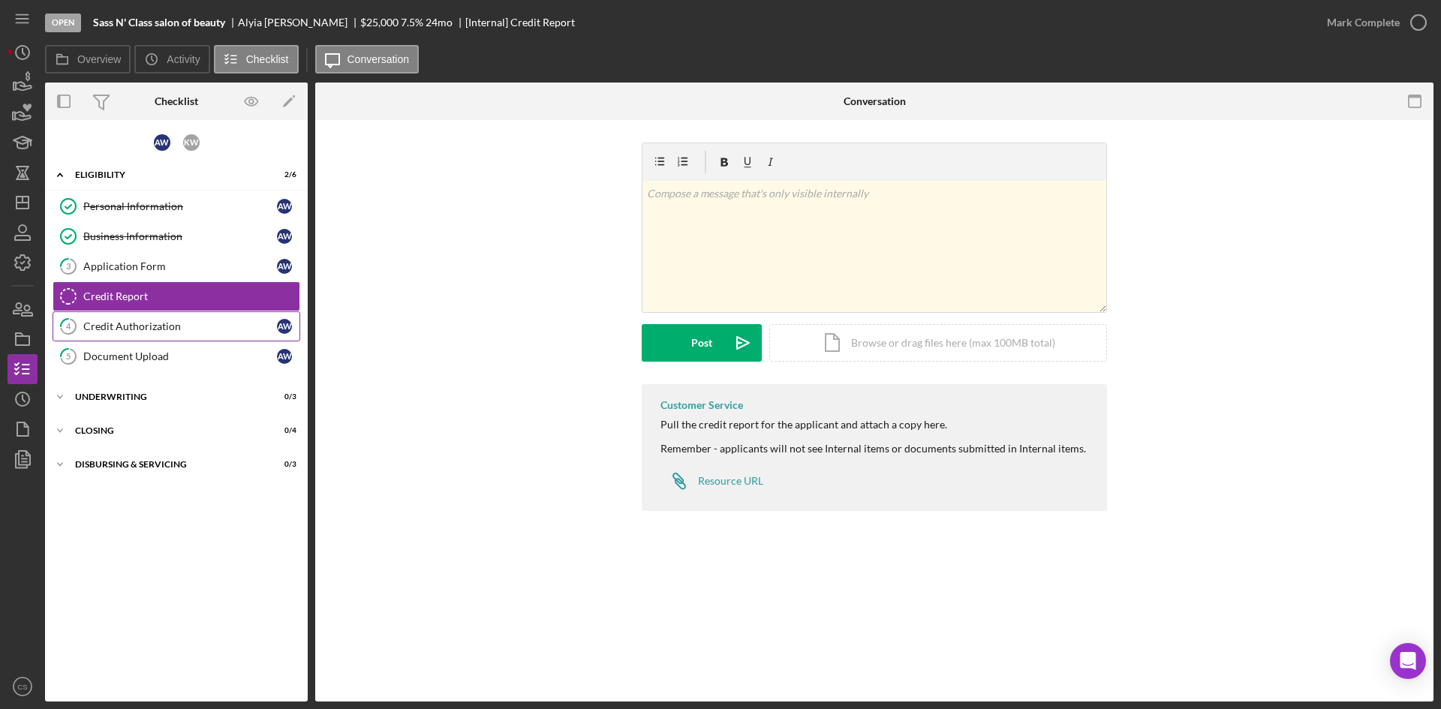
click at [174, 324] on div "Credit Authorization" at bounding box center [180, 327] width 194 height 12
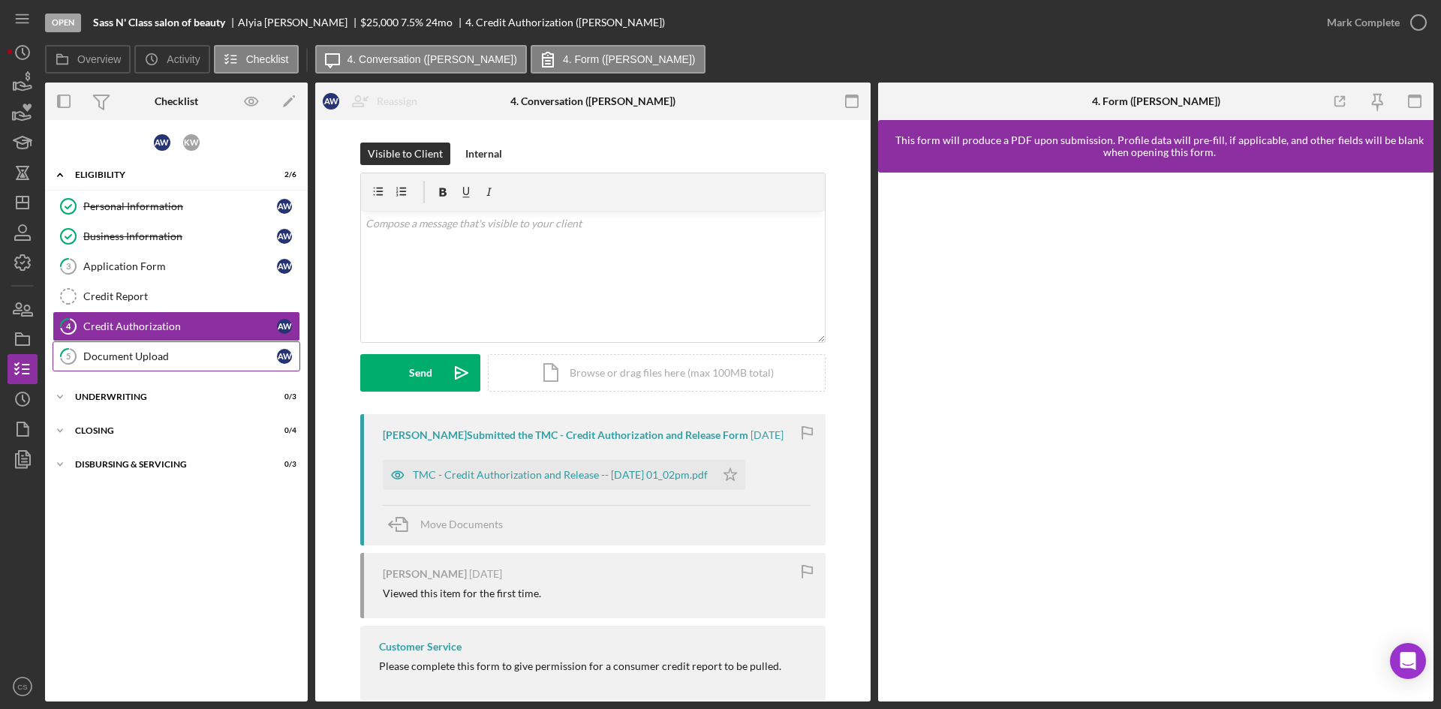
click at [195, 359] on div "Document Upload" at bounding box center [180, 357] width 194 height 12
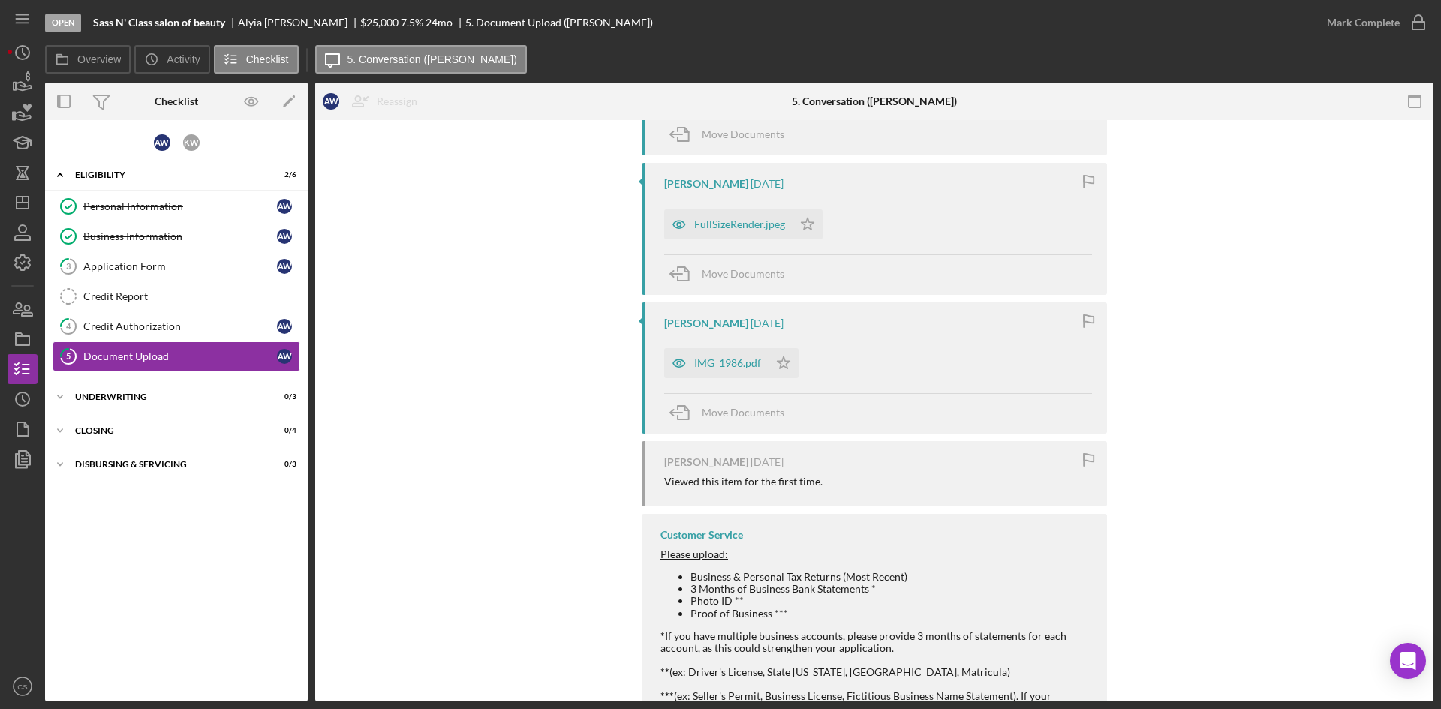
scroll to position [601, 0]
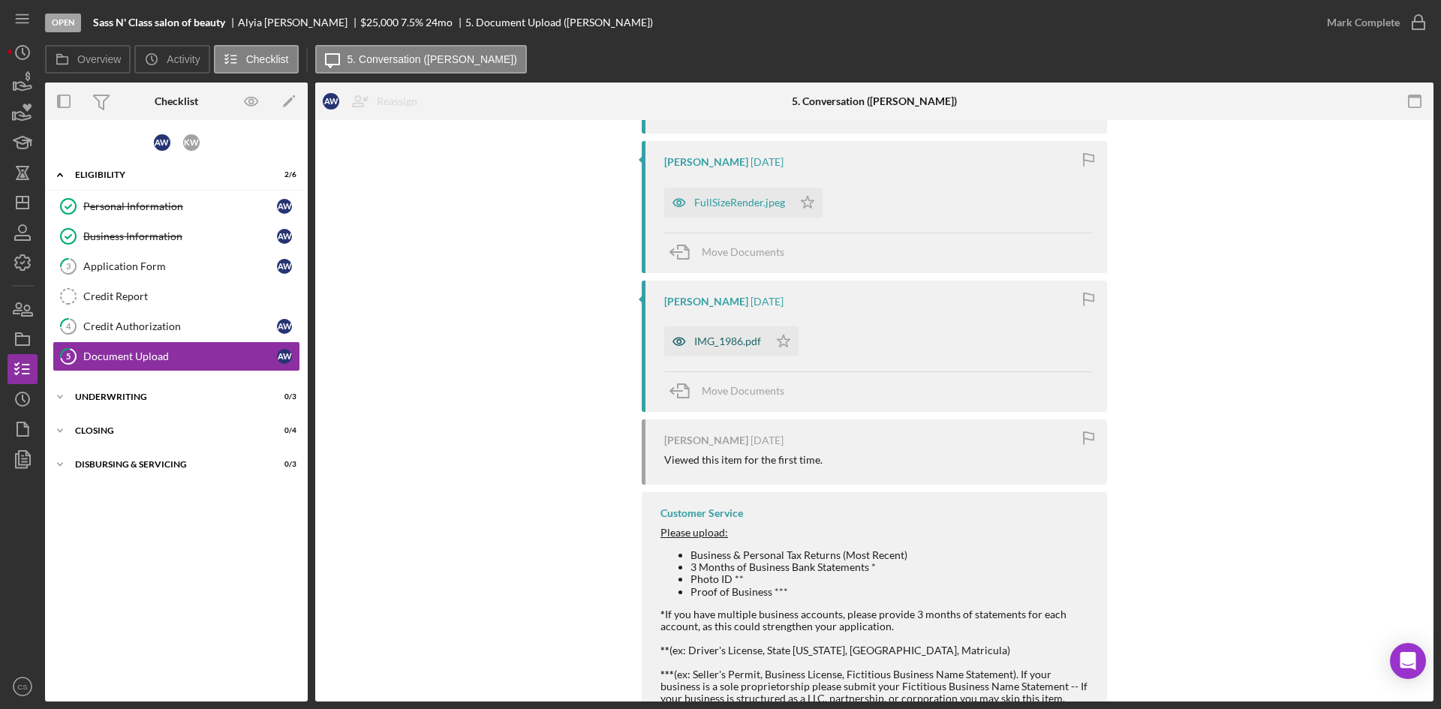
click at [725, 352] on div "IMG_1986.pdf" at bounding box center [716, 342] width 104 height 30
